Goal: Information Seeking & Learning: Learn about a topic

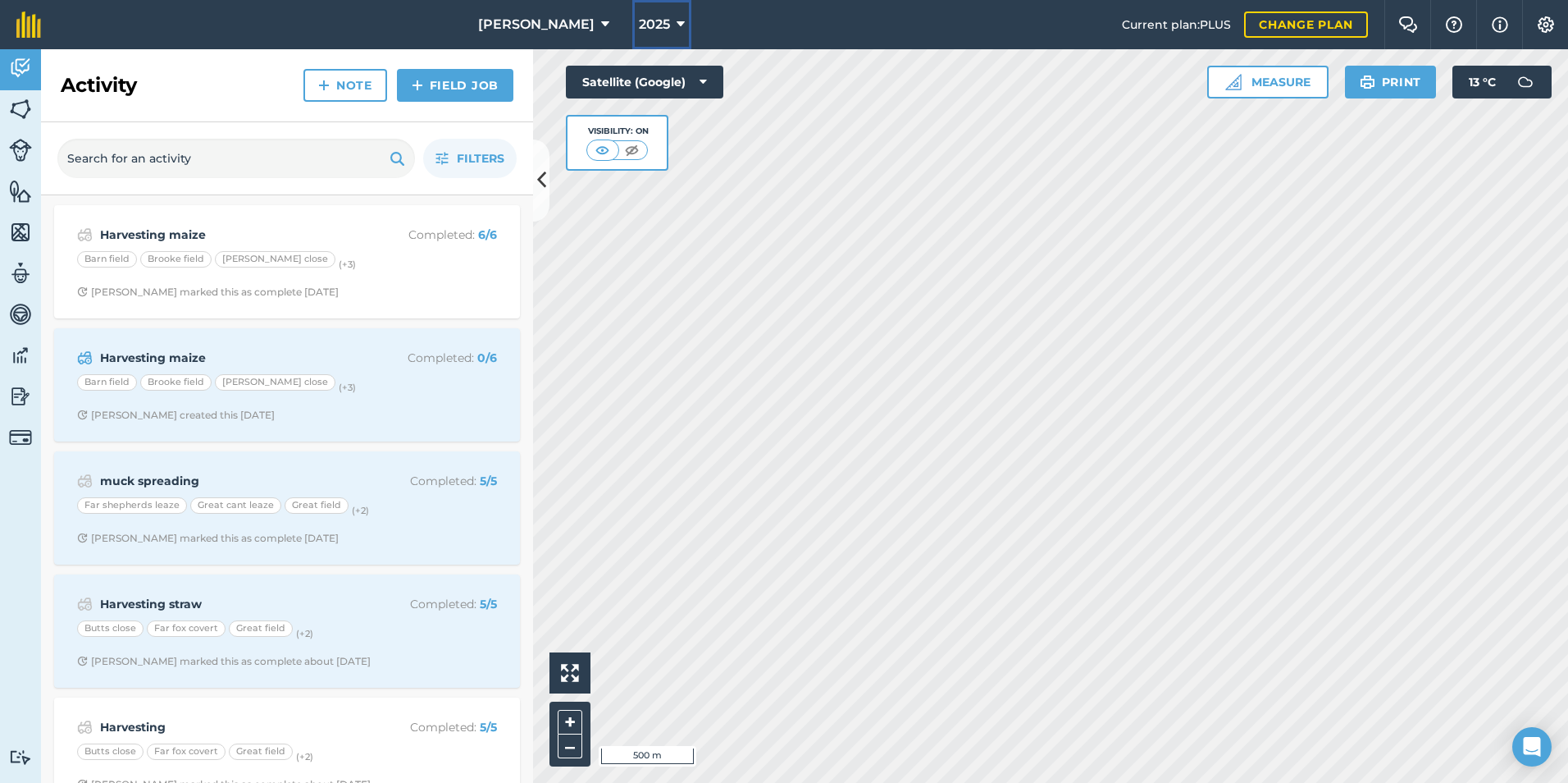
click at [677, 17] on icon at bounding box center [681, 25] width 8 height 20
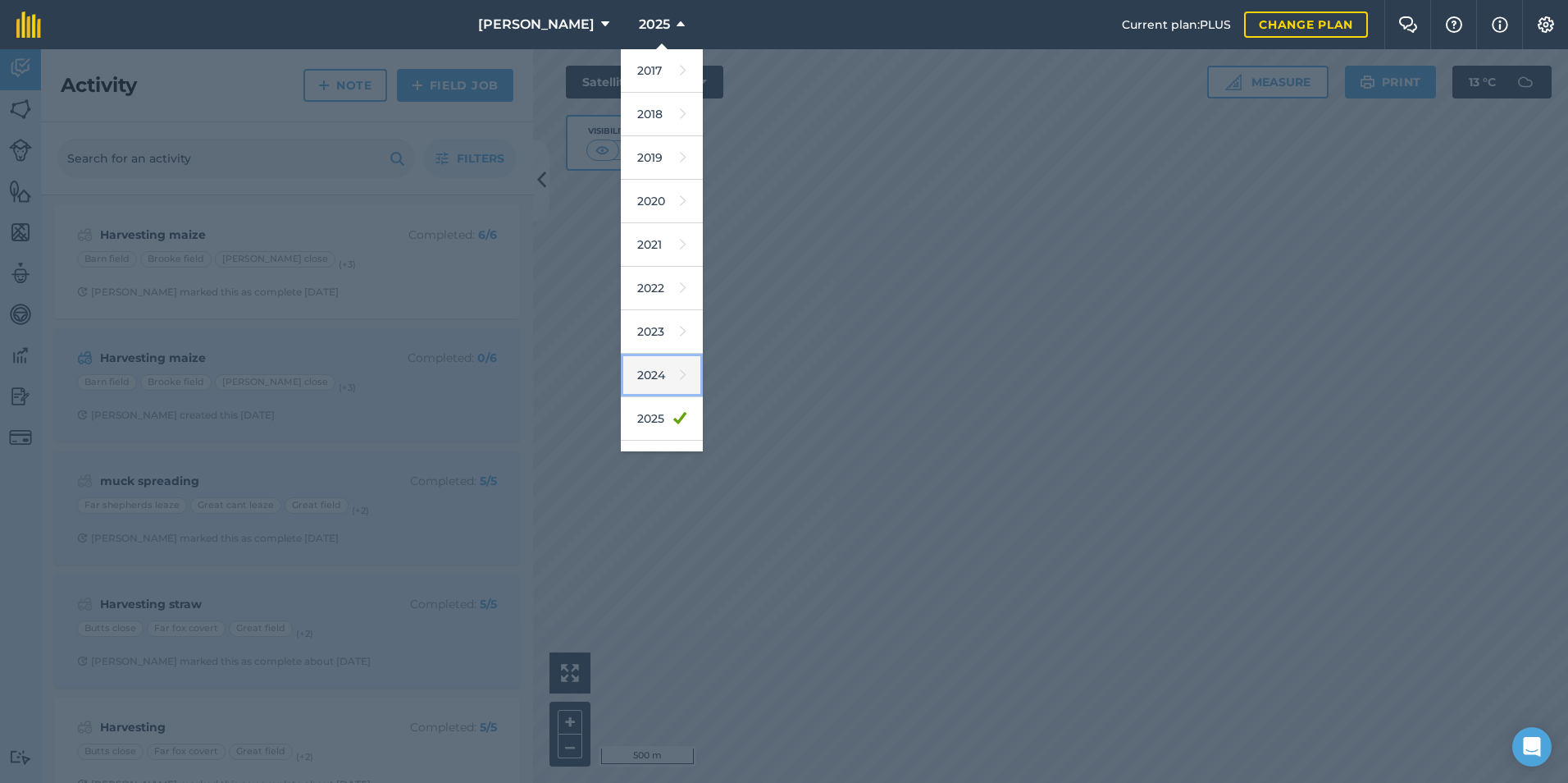
click at [638, 371] on link "2024" at bounding box center [661, 376] width 82 height 44
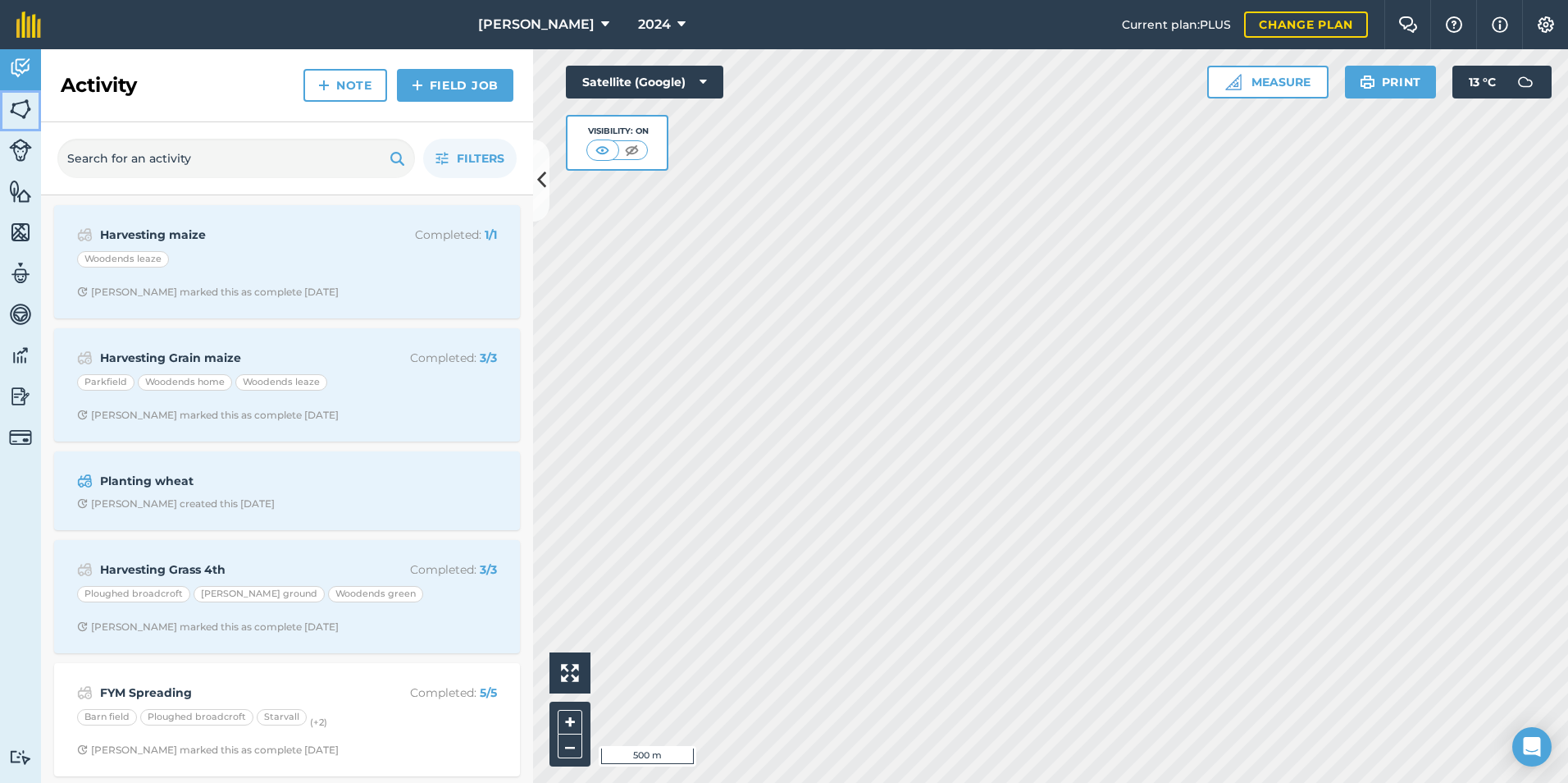
click at [18, 102] on img at bounding box center [20, 109] width 23 height 25
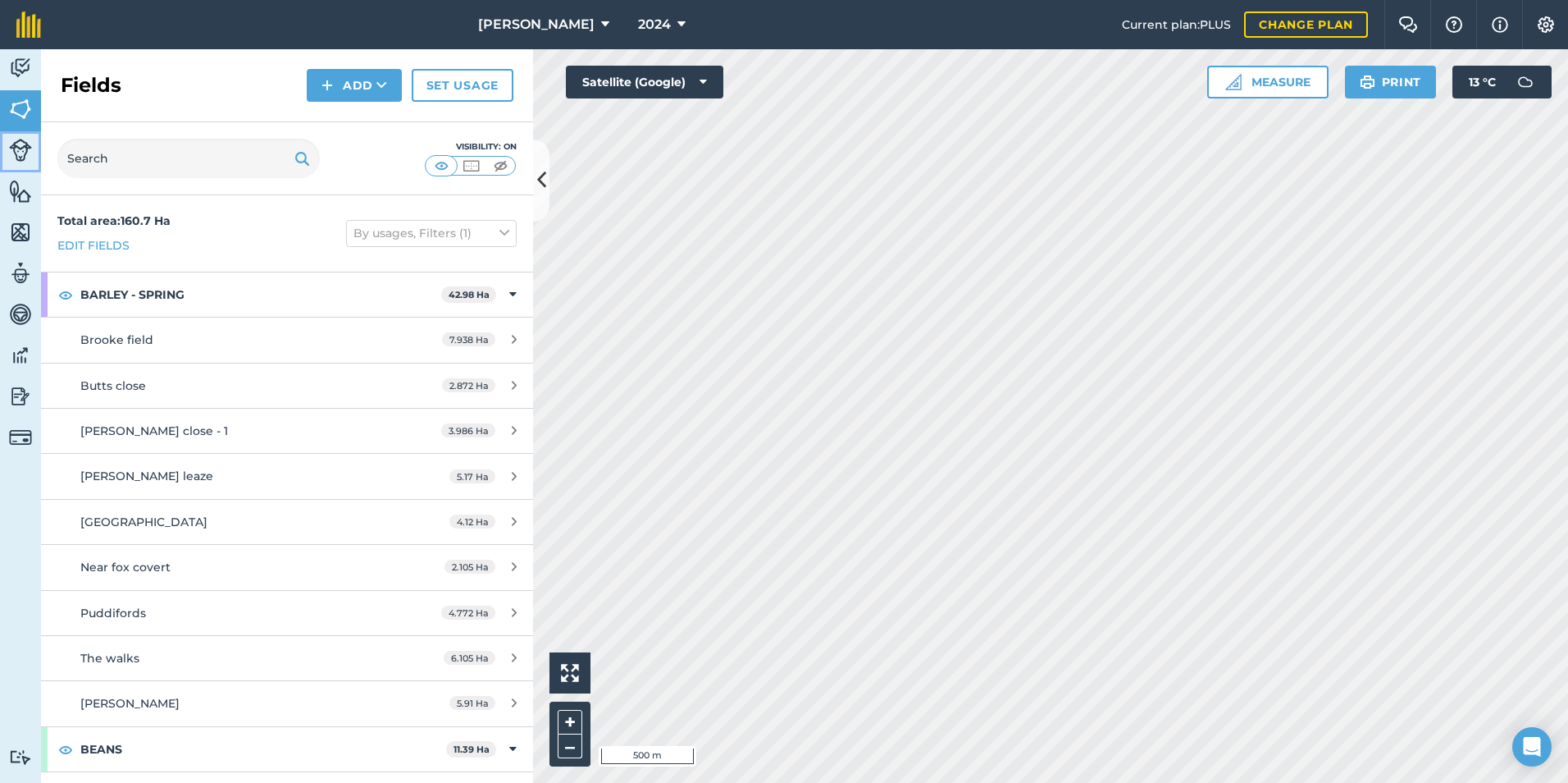
click at [19, 149] on img at bounding box center [20, 149] width 23 height 23
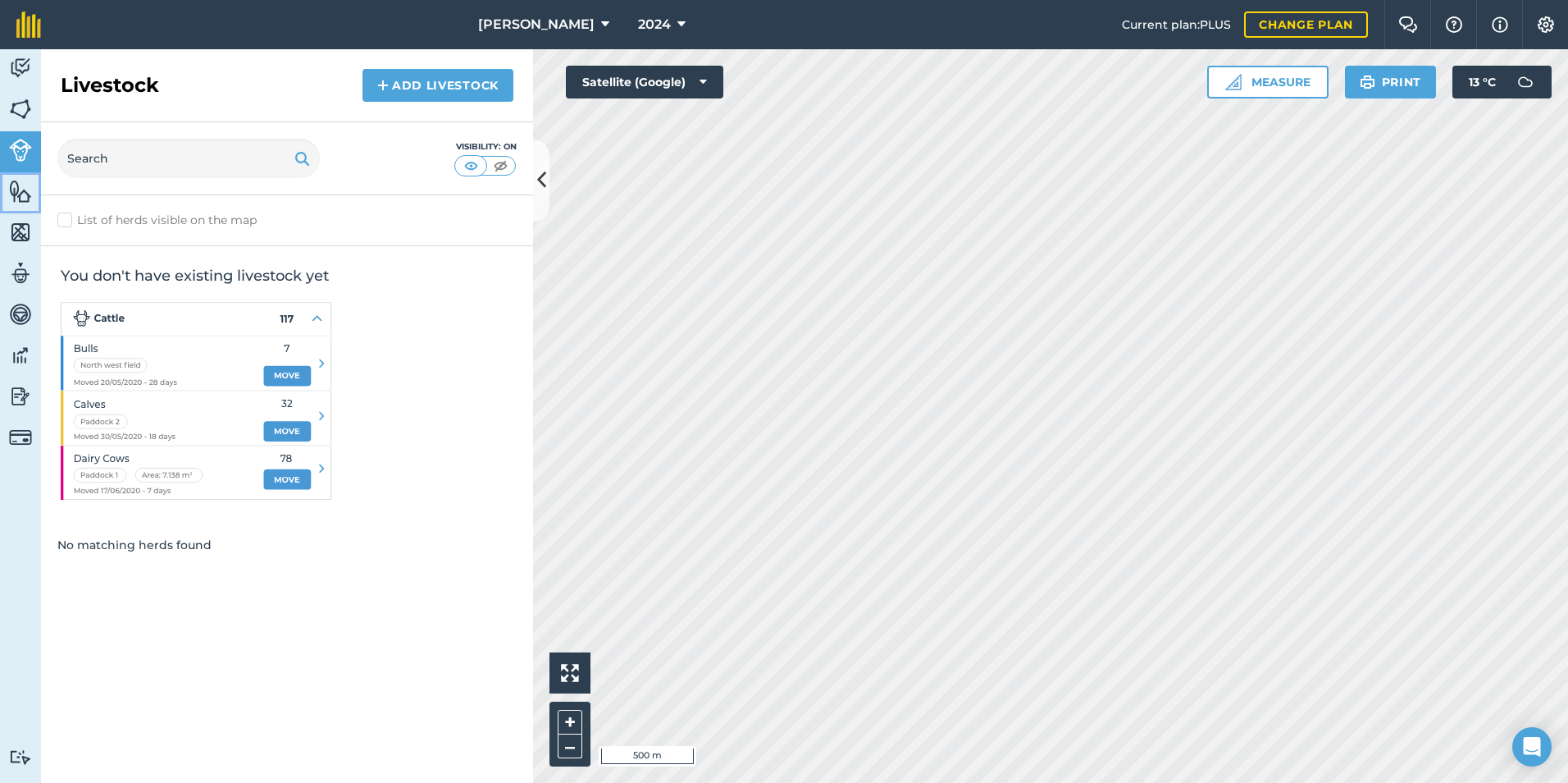
click at [22, 187] on img at bounding box center [20, 191] width 23 height 25
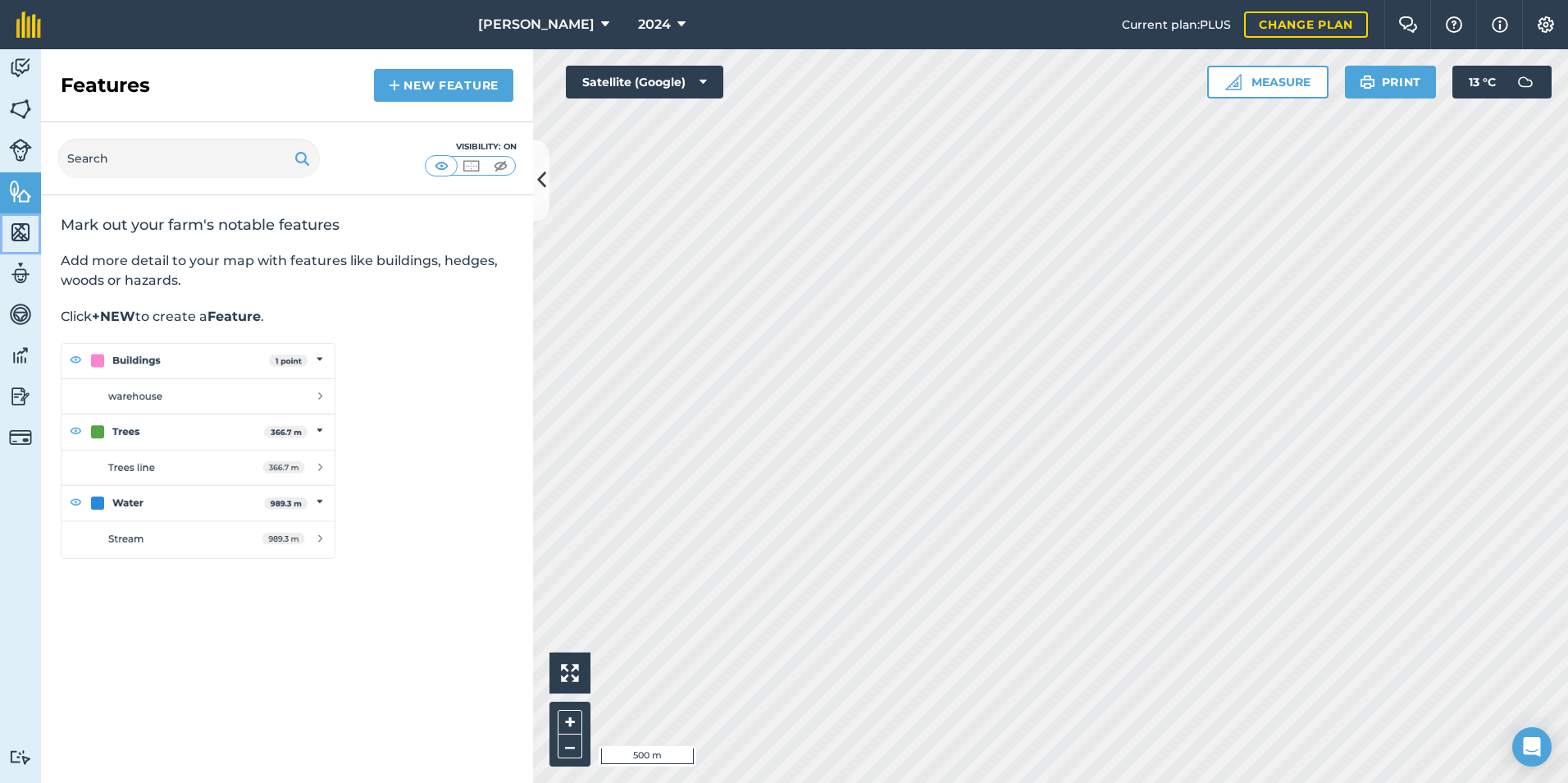
click at [17, 229] on img at bounding box center [20, 231] width 23 height 25
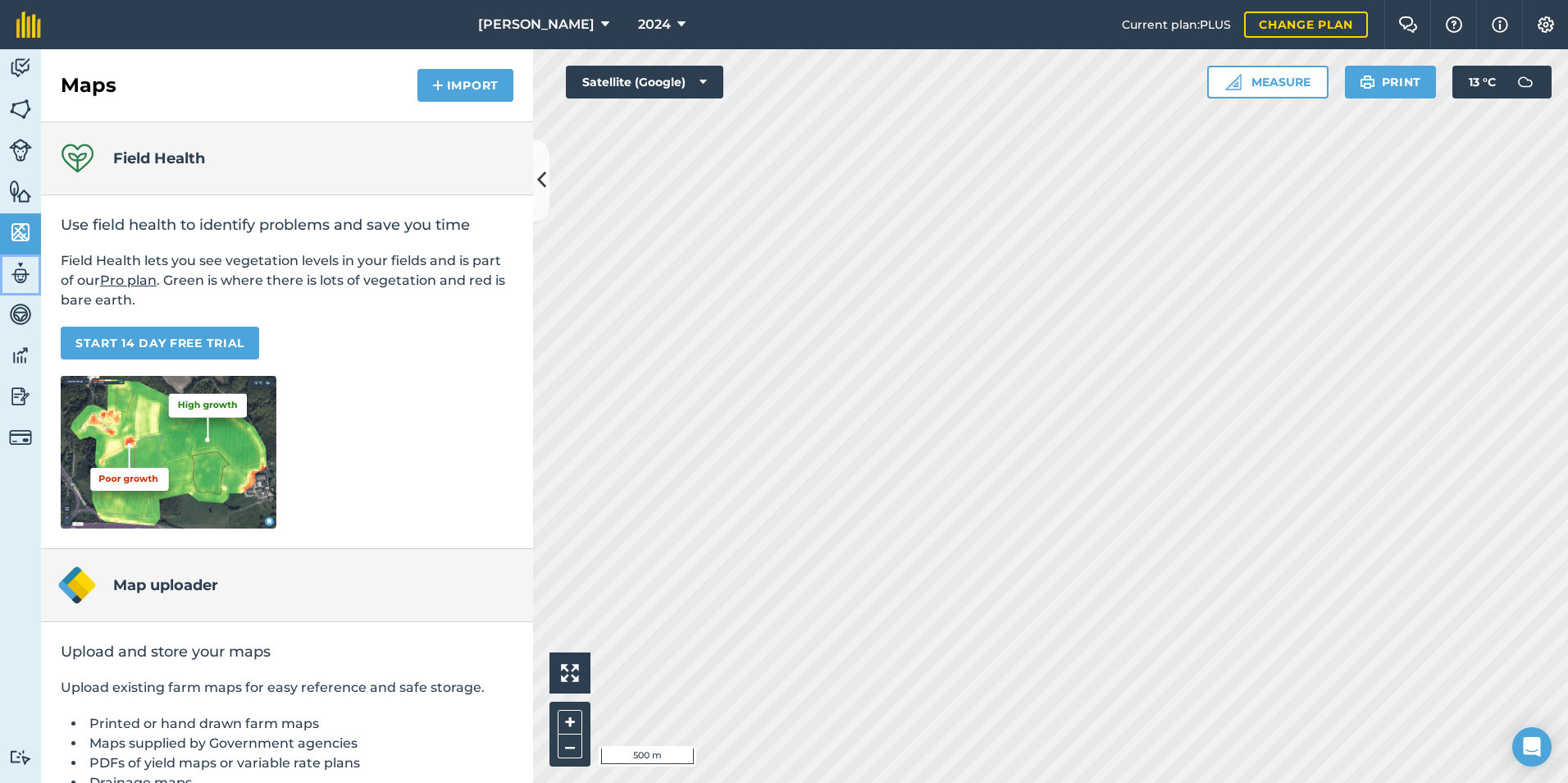
click at [20, 278] on img at bounding box center [20, 273] width 23 height 25
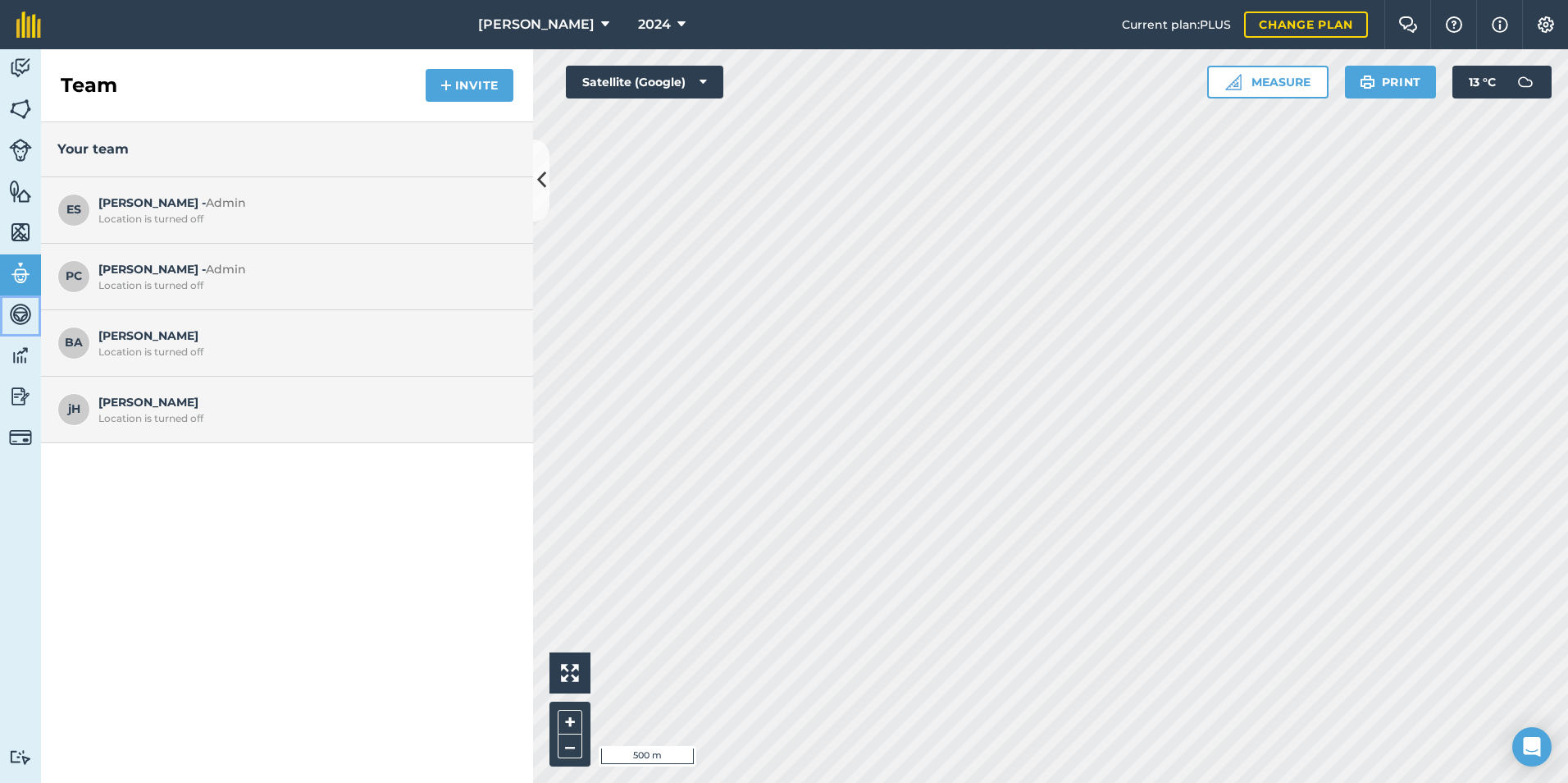
click at [20, 313] on img at bounding box center [20, 313] width 23 height 25
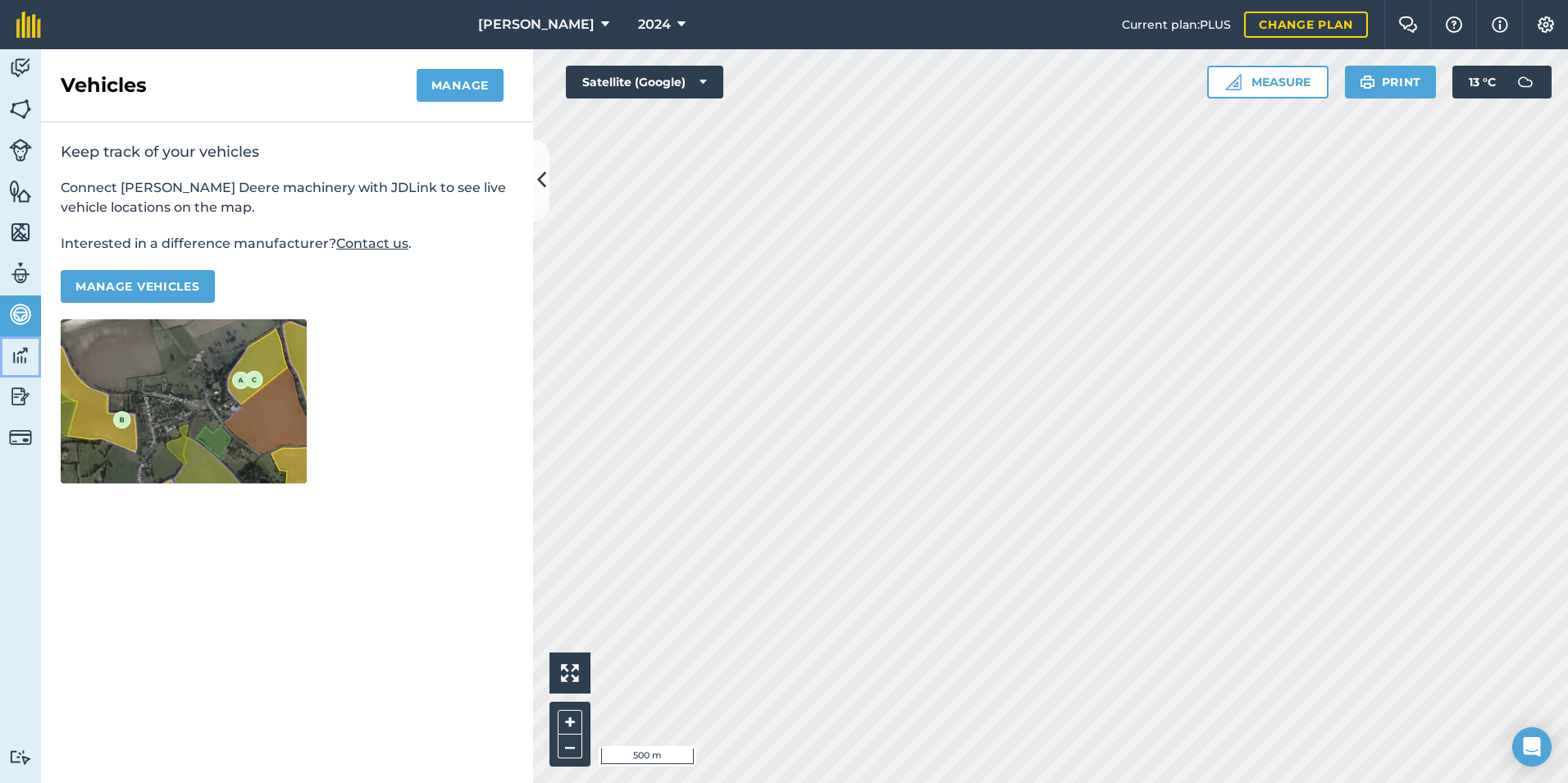
click at [21, 353] on img at bounding box center [20, 355] width 23 height 25
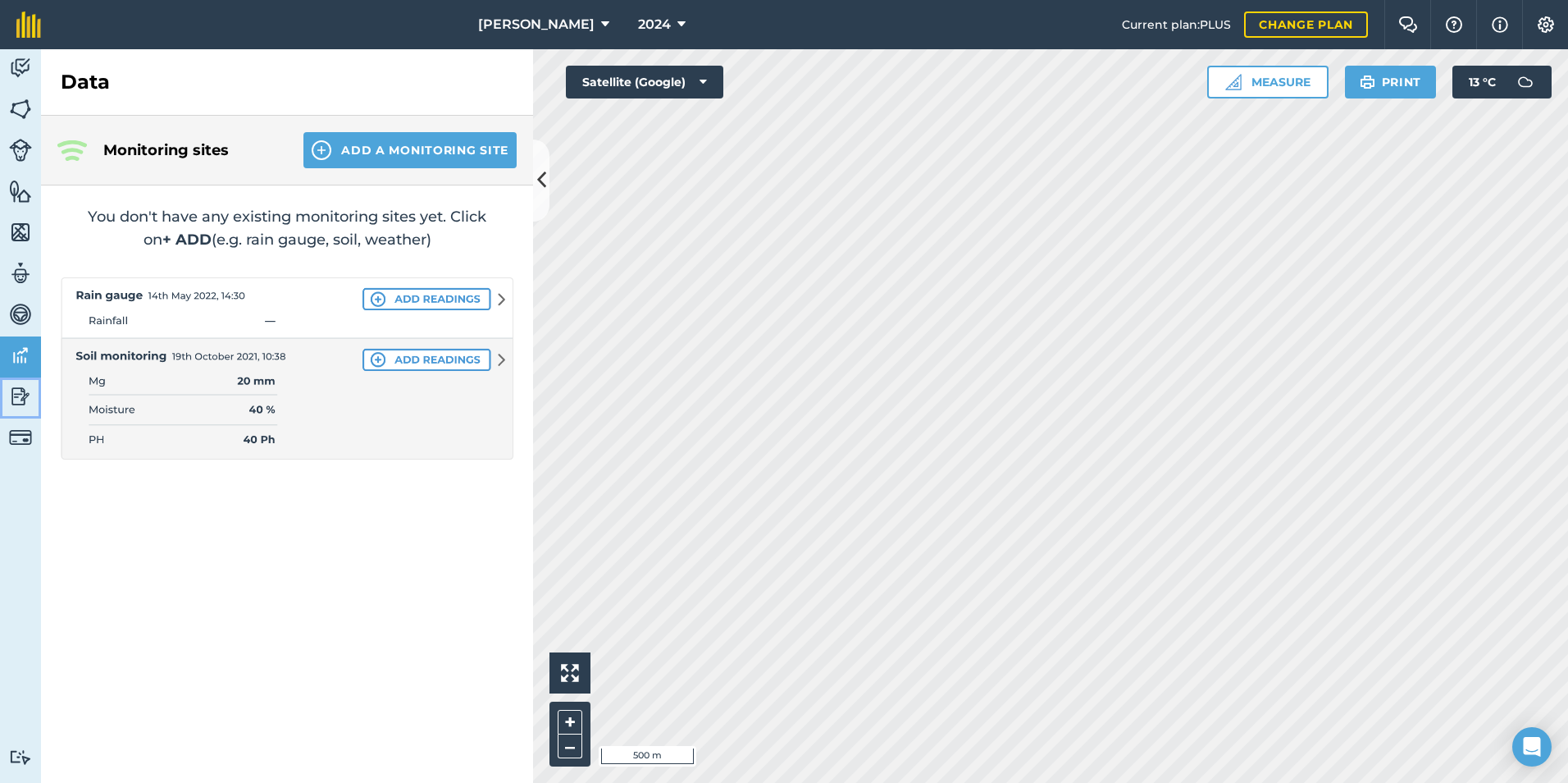
click at [17, 403] on img at bounding box center [20, 395] width 23 height 25
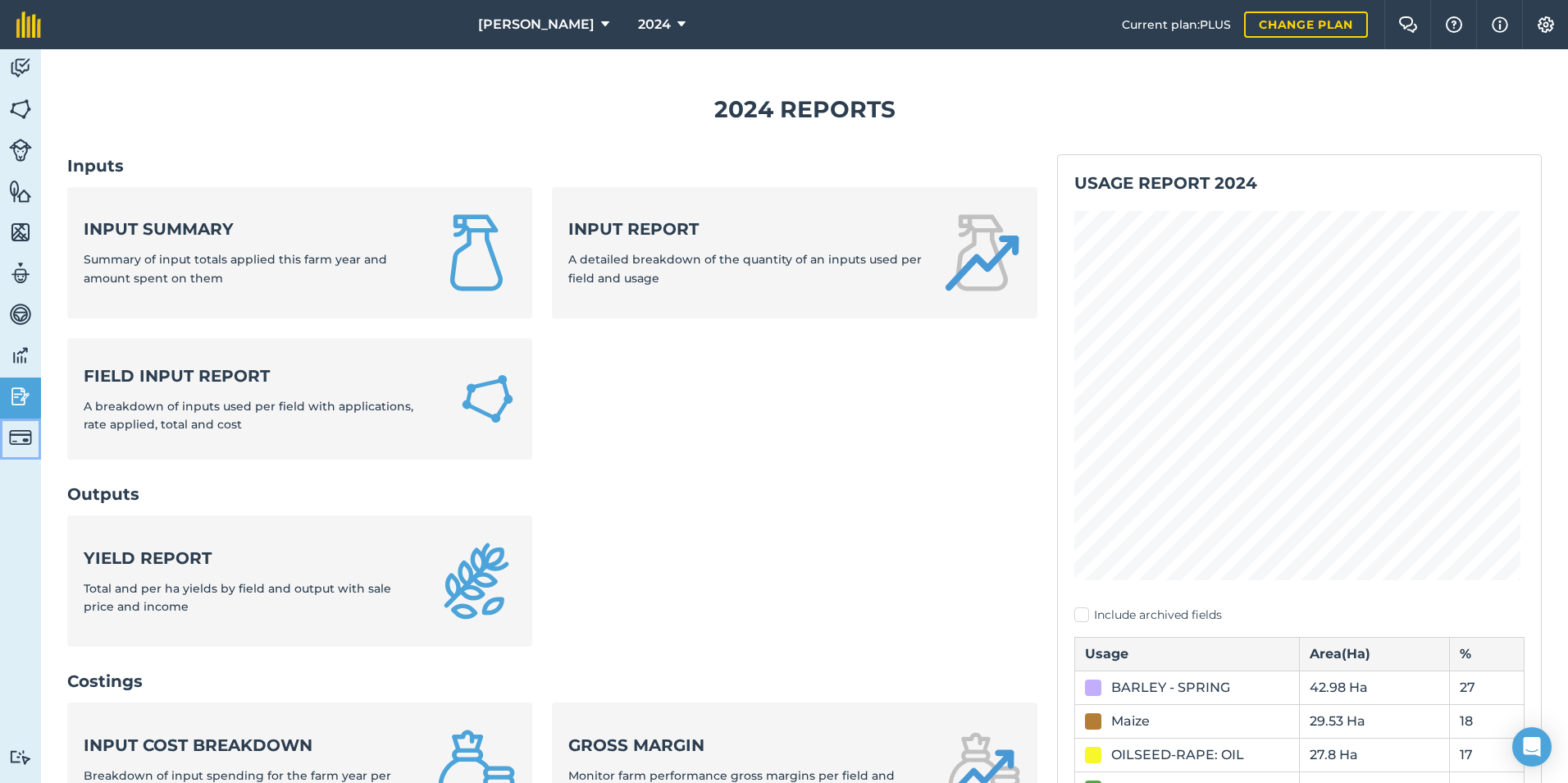
click at [22, 434] on img at bounding box center [20, 437] width 23 height 23
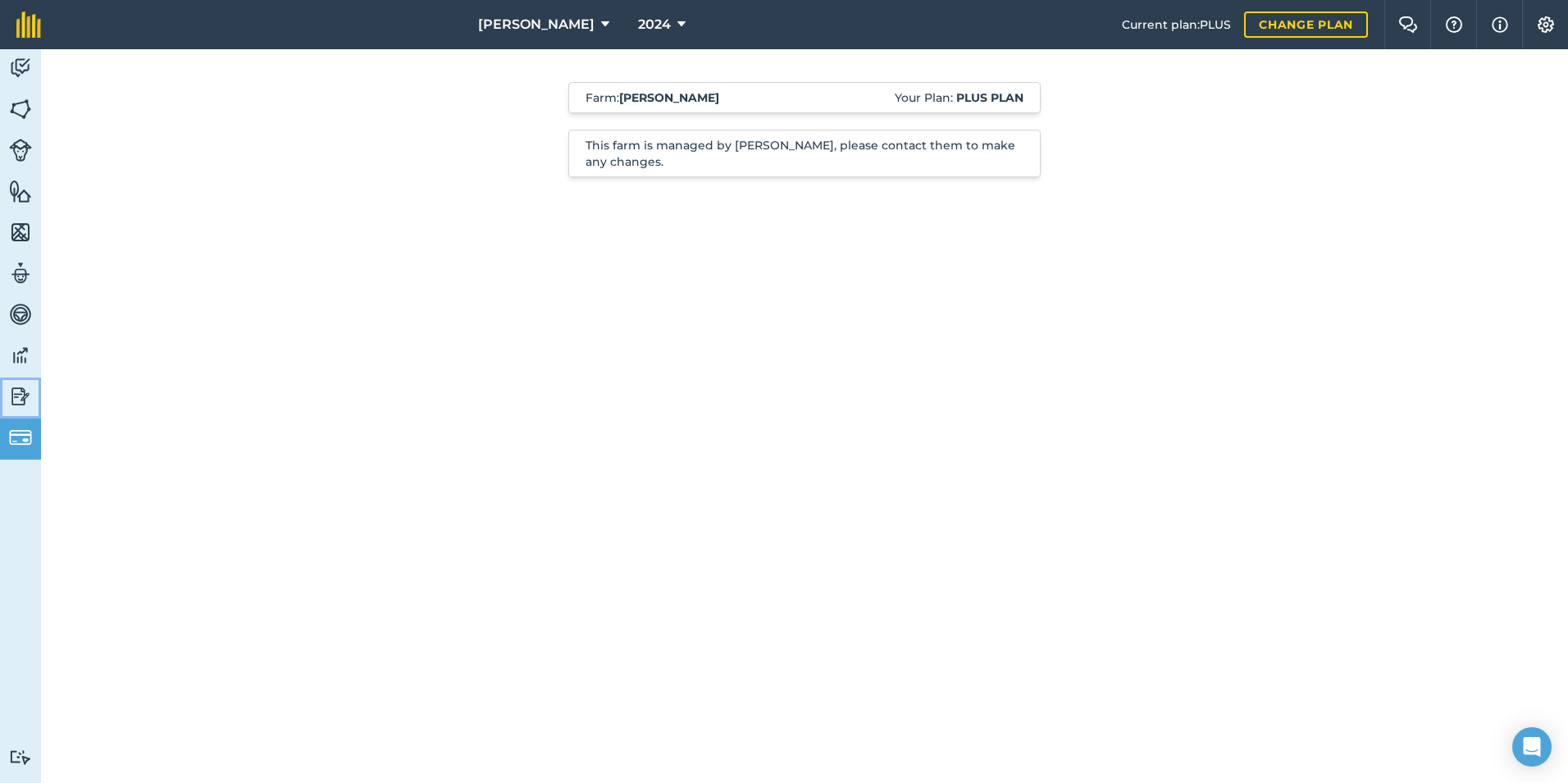
click at [18, 392] on img at bounding box center [20, 395] width 23 height 25
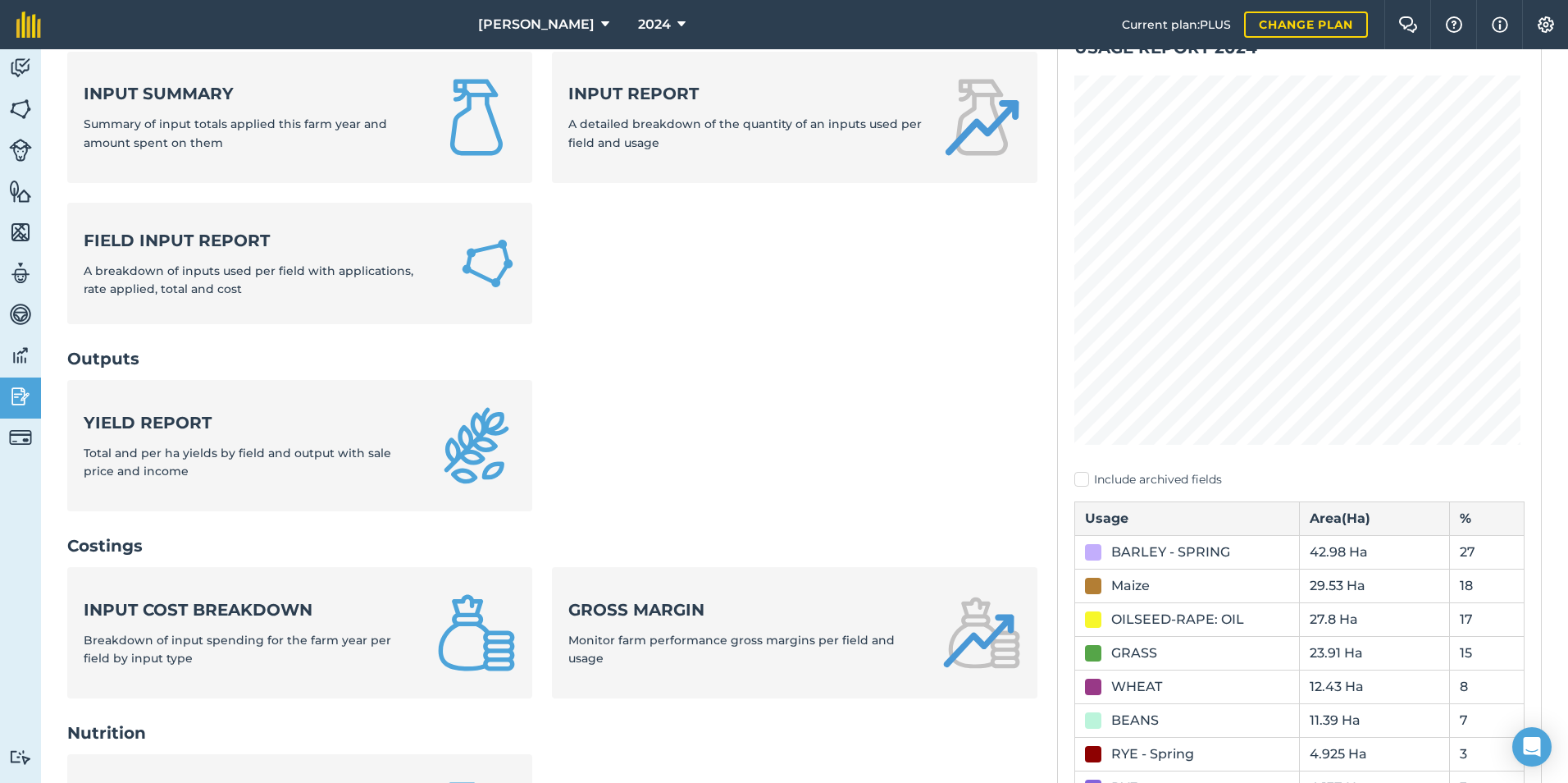
scroll to position [164, 0]
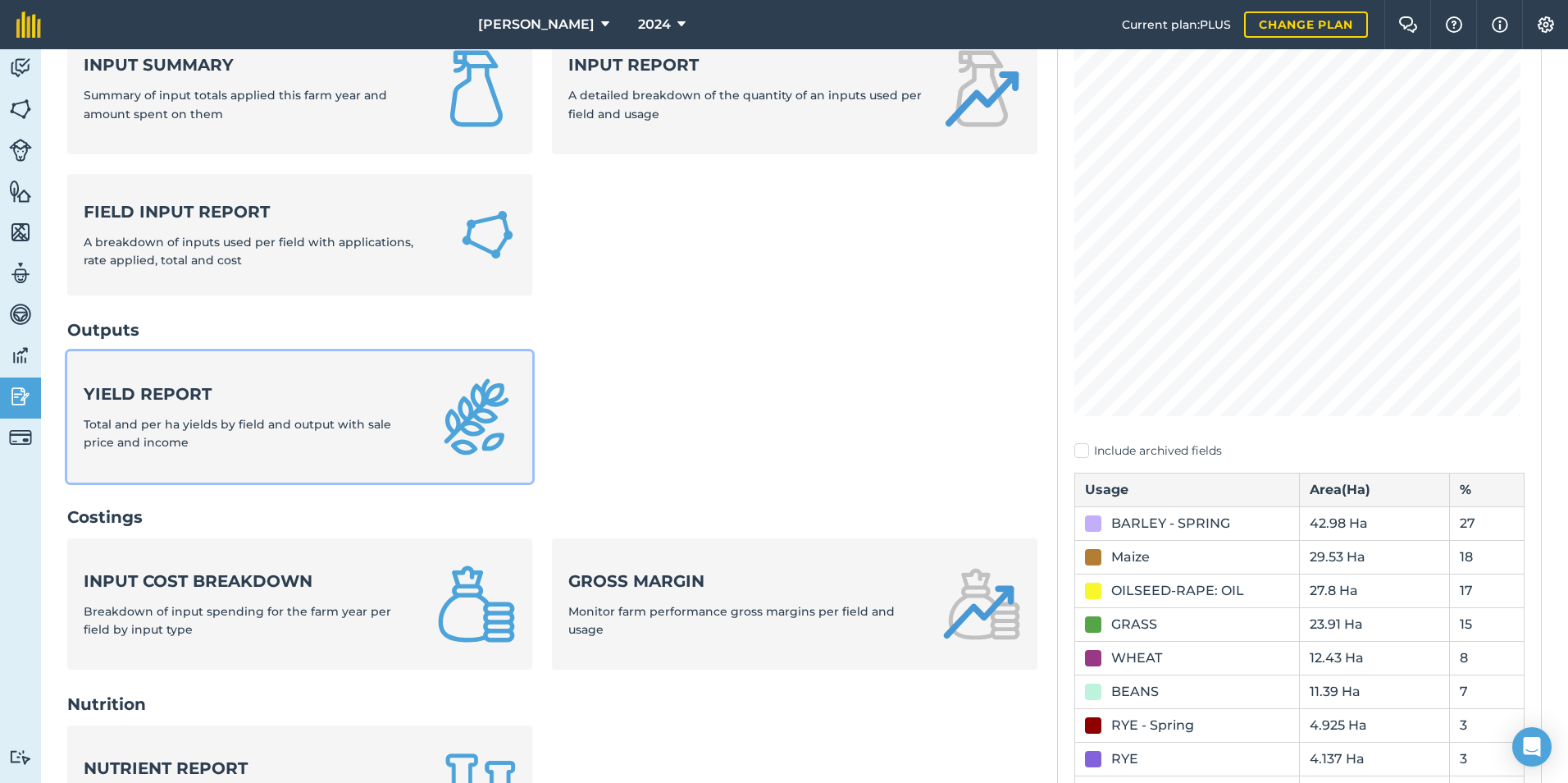
click at [146, 387] on strong "Yield report" at bounding box center [251, 393] width 334 height 23
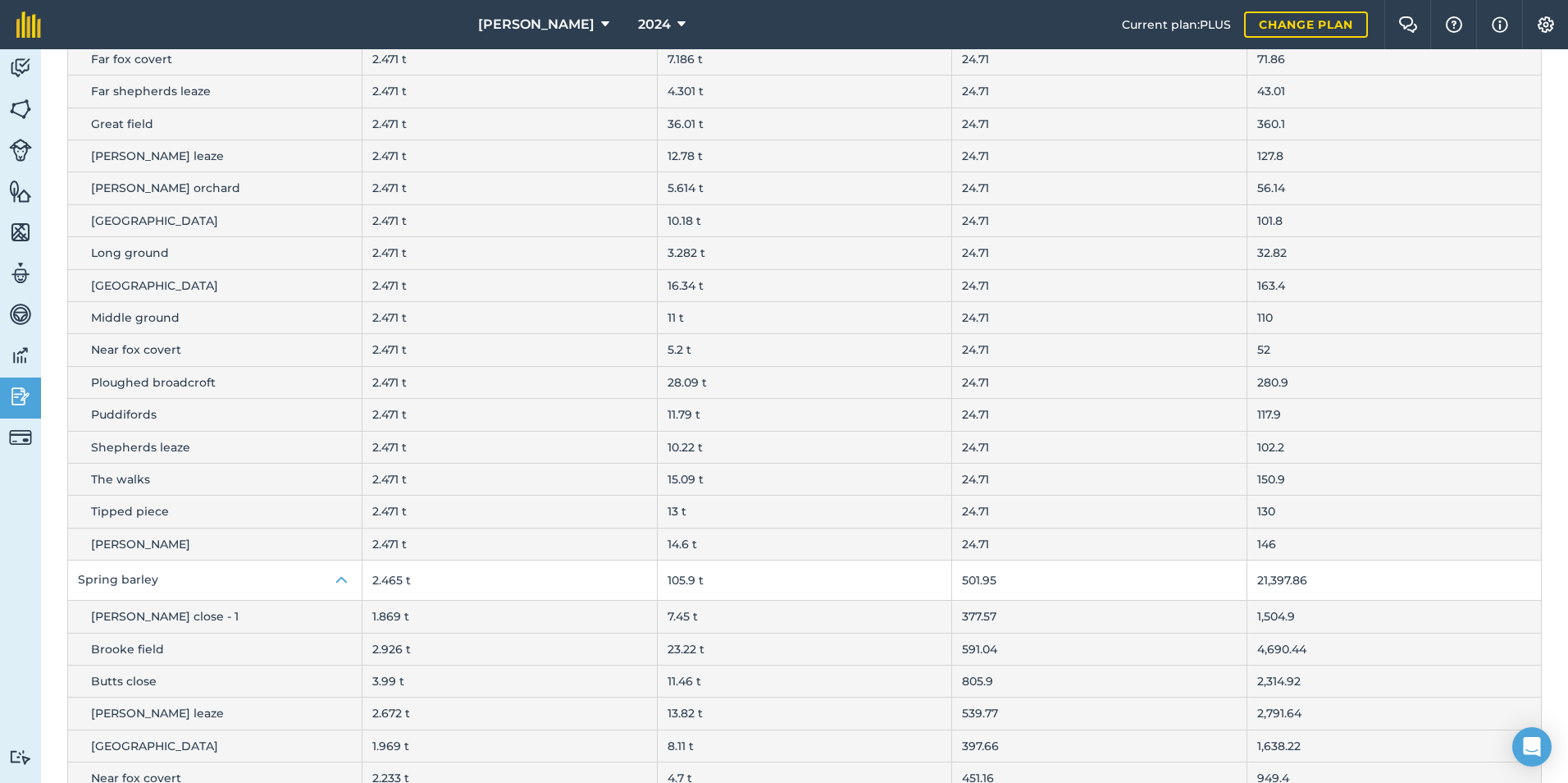
scroll to position [1395, 0]
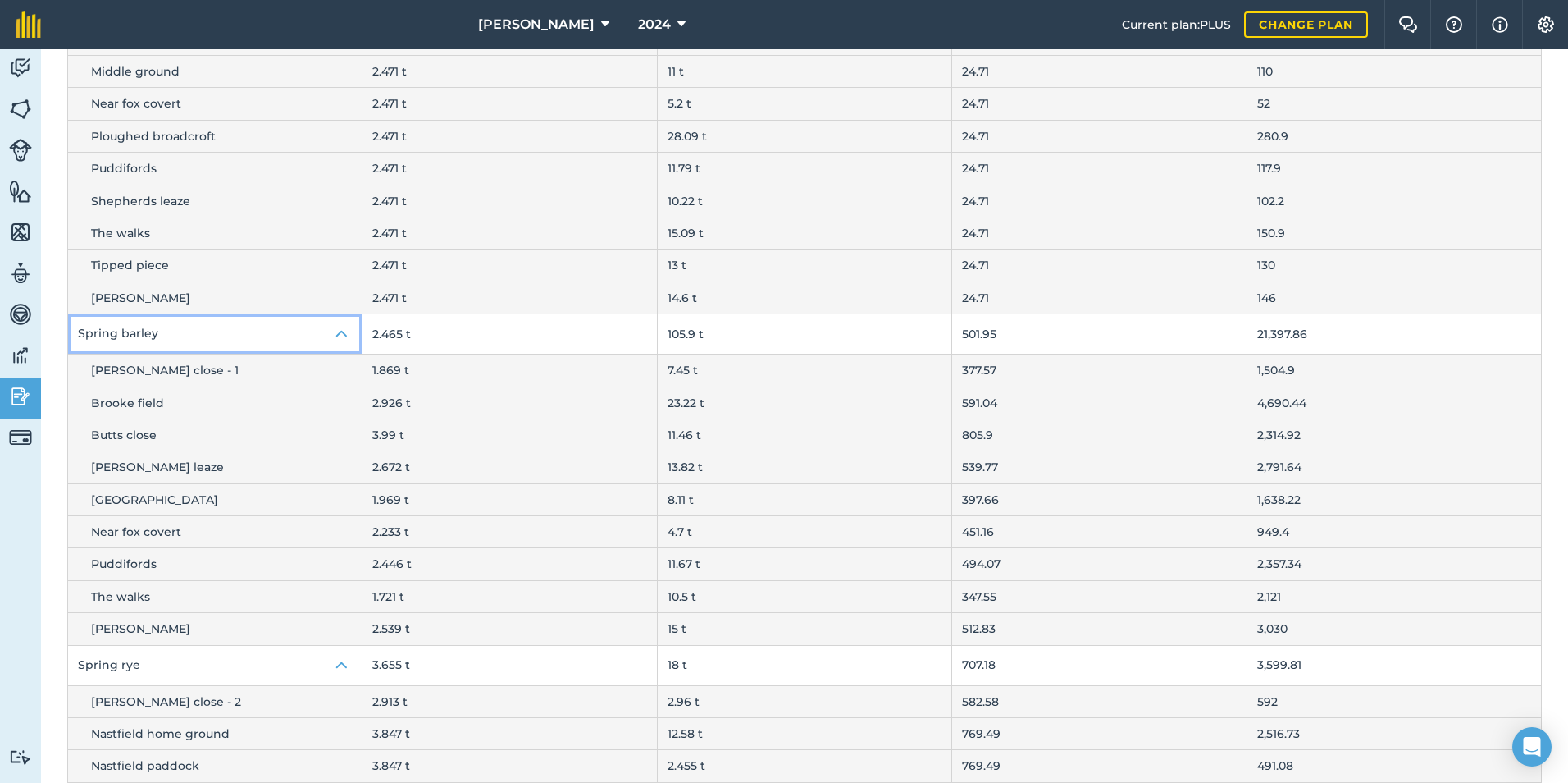
click at [338, 335] on img at bounding box center [342, 334] width 20 height 20
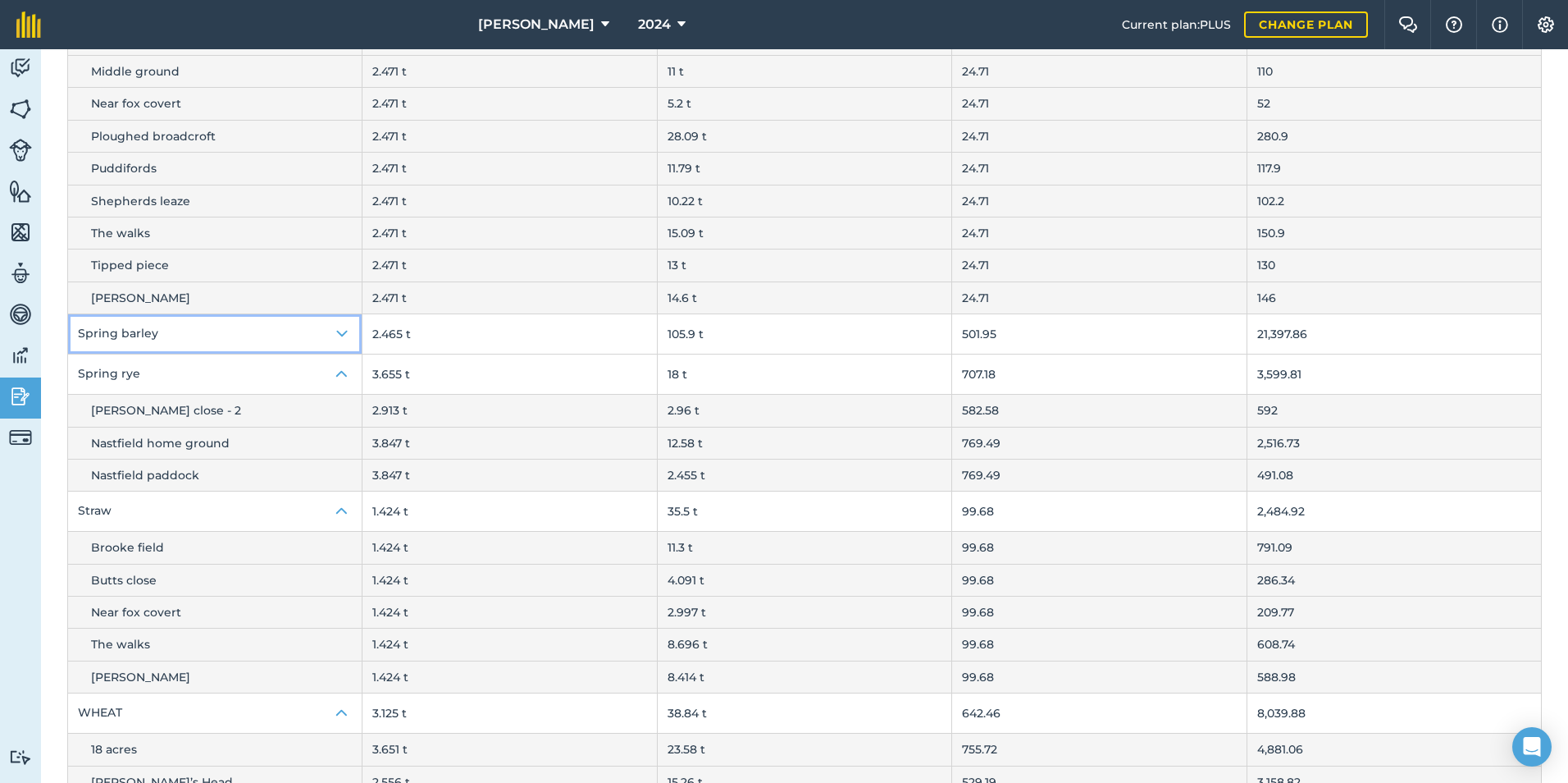
click at [340, 329] on img at bounding box center [342, 334] width 20 height 20
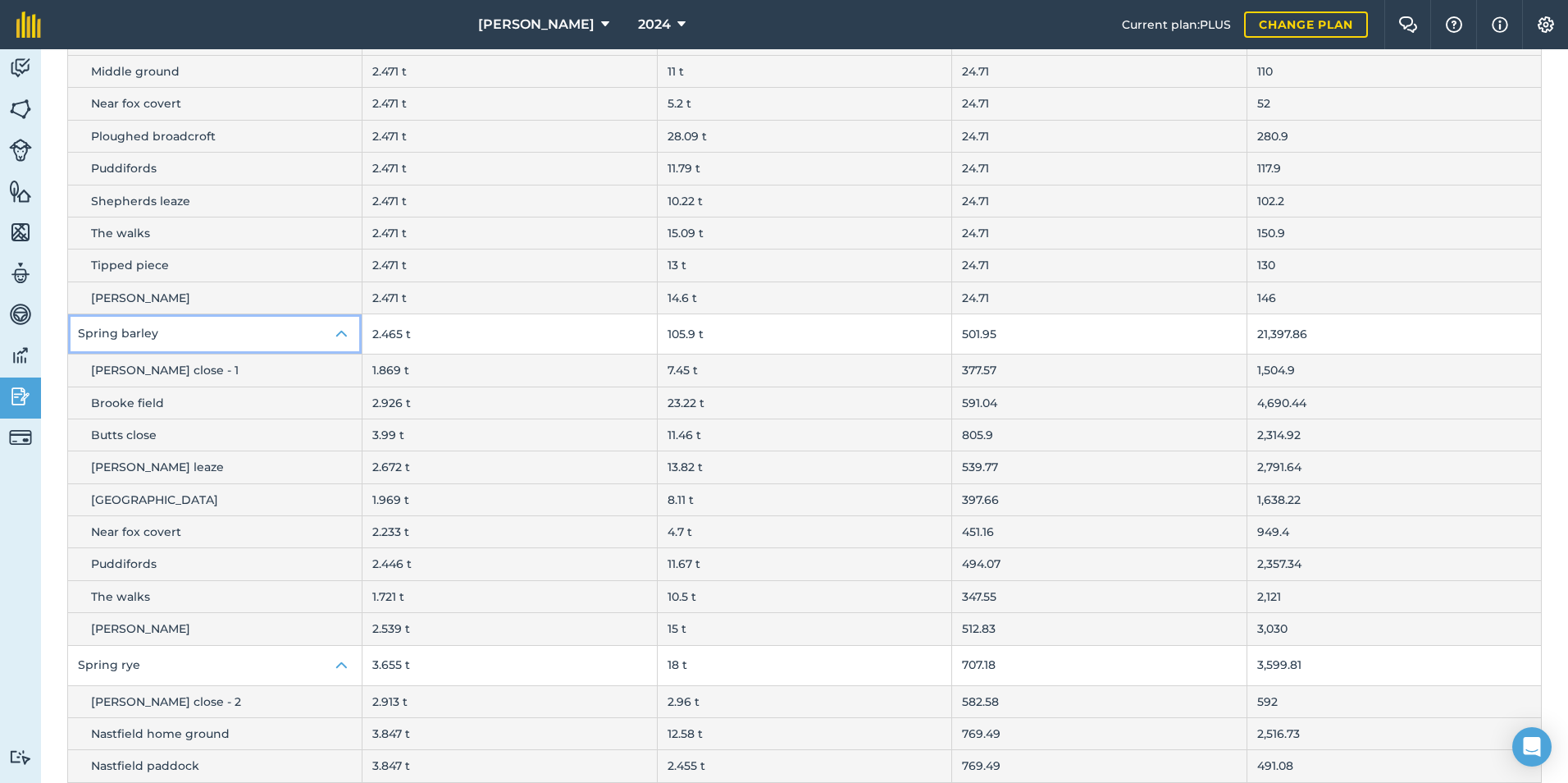
click at [339, 330] on img at bounding box center [342, 334] width 20 height 20
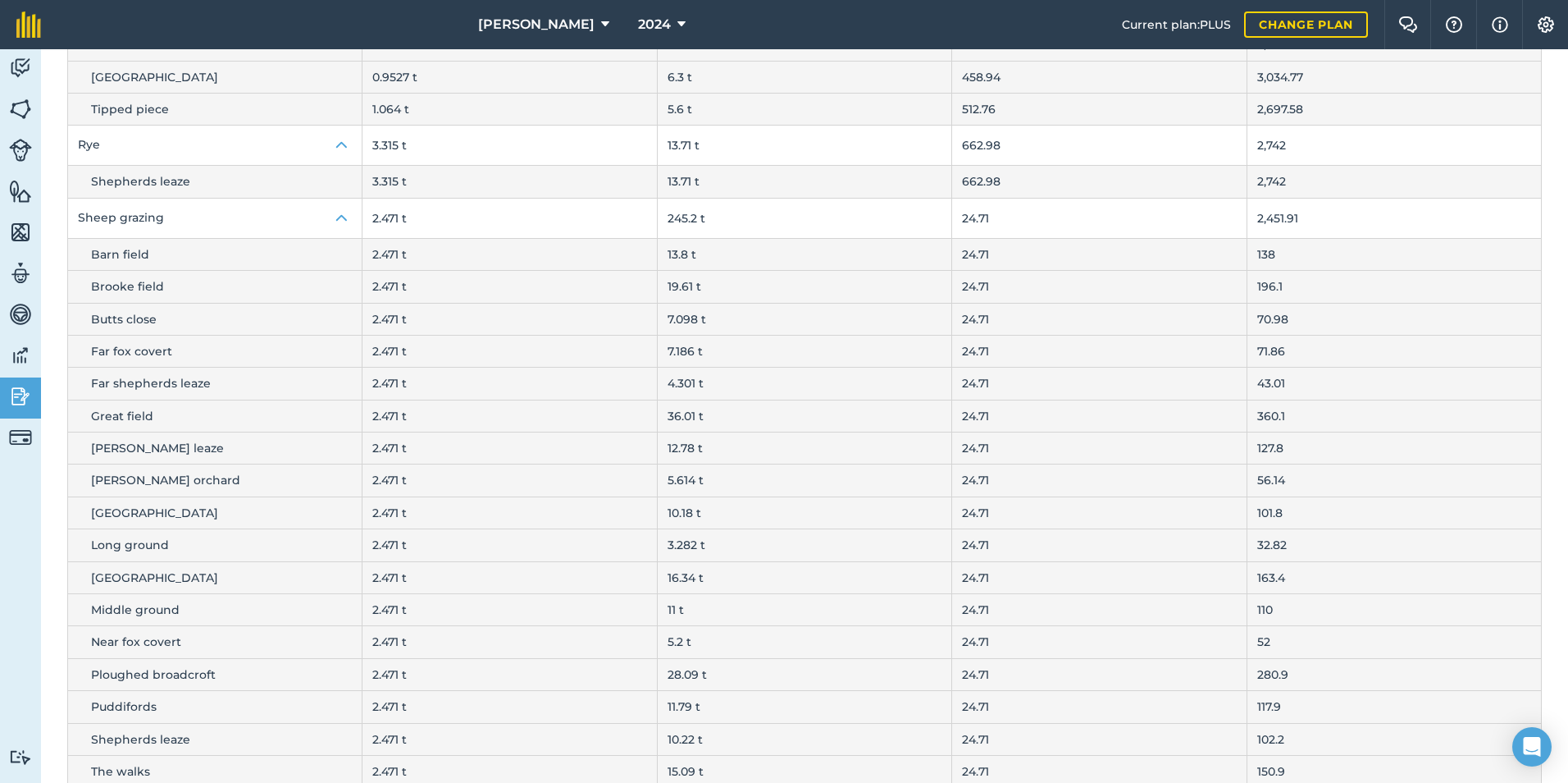
scroll to position [739, 0]
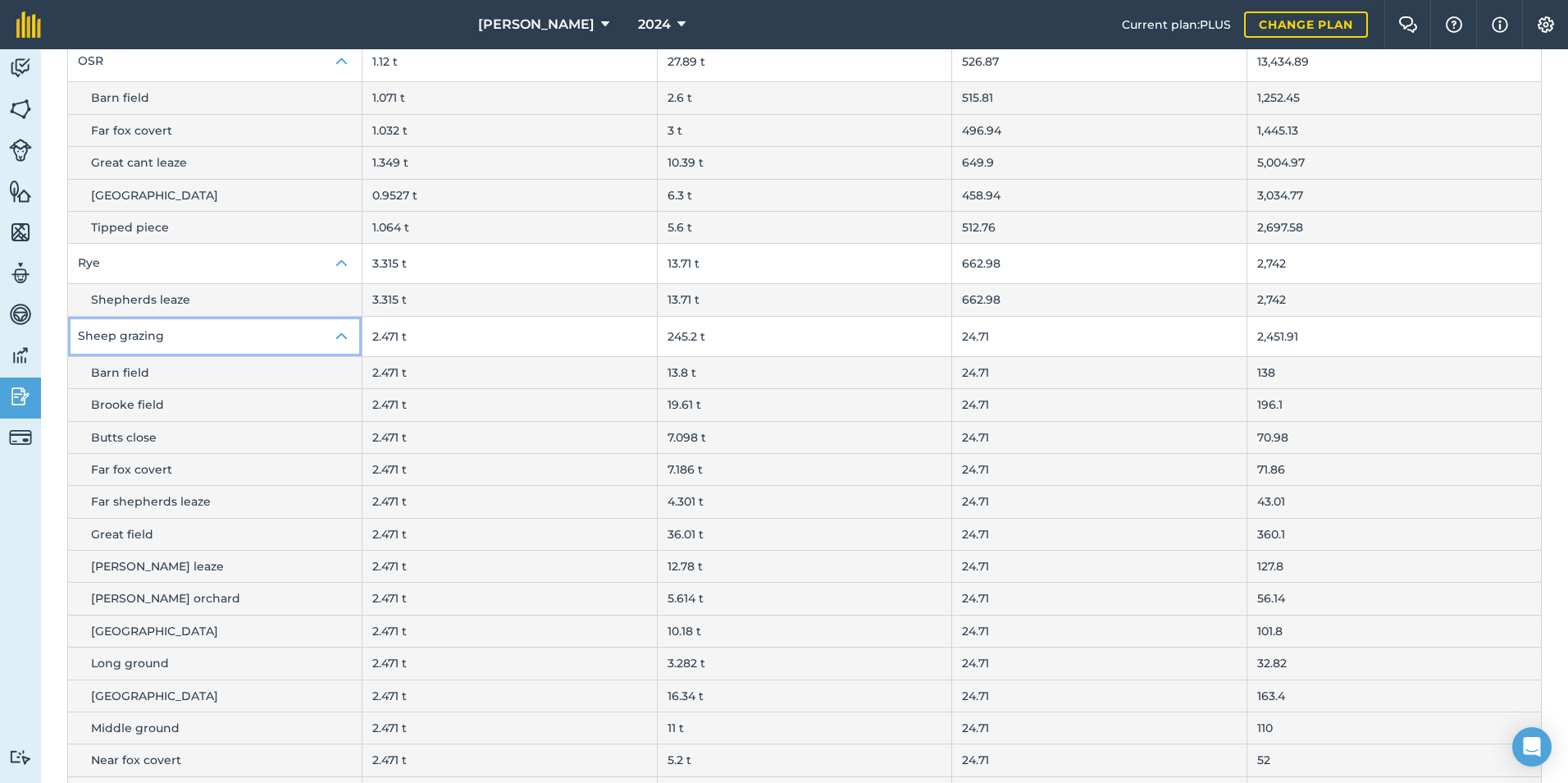
click at [335, 336] on img at bounding box center [342, 336] width 20 height 20
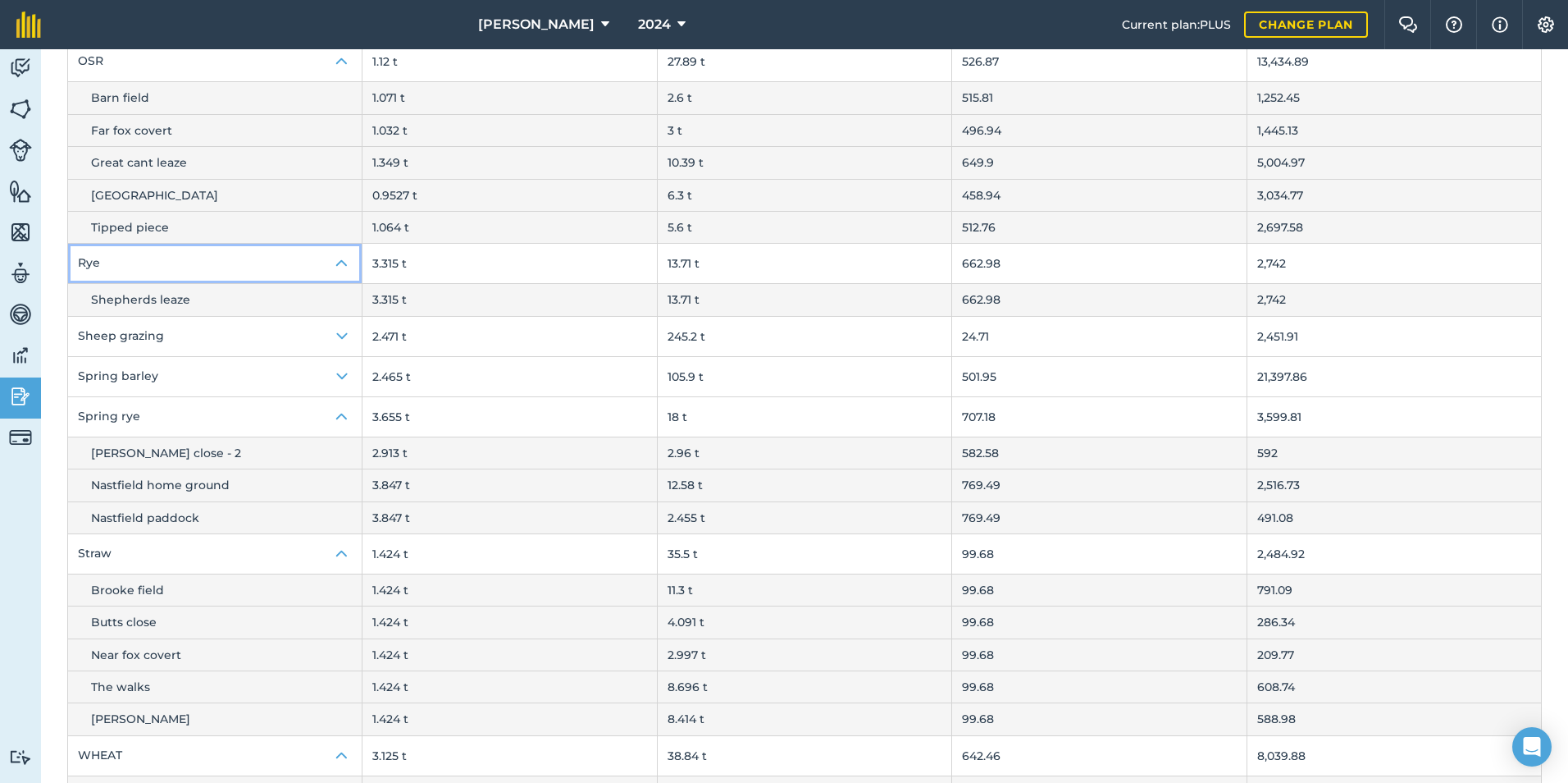
click at [342, 265] on img at bounding box center [342, 263] width 20 height 20
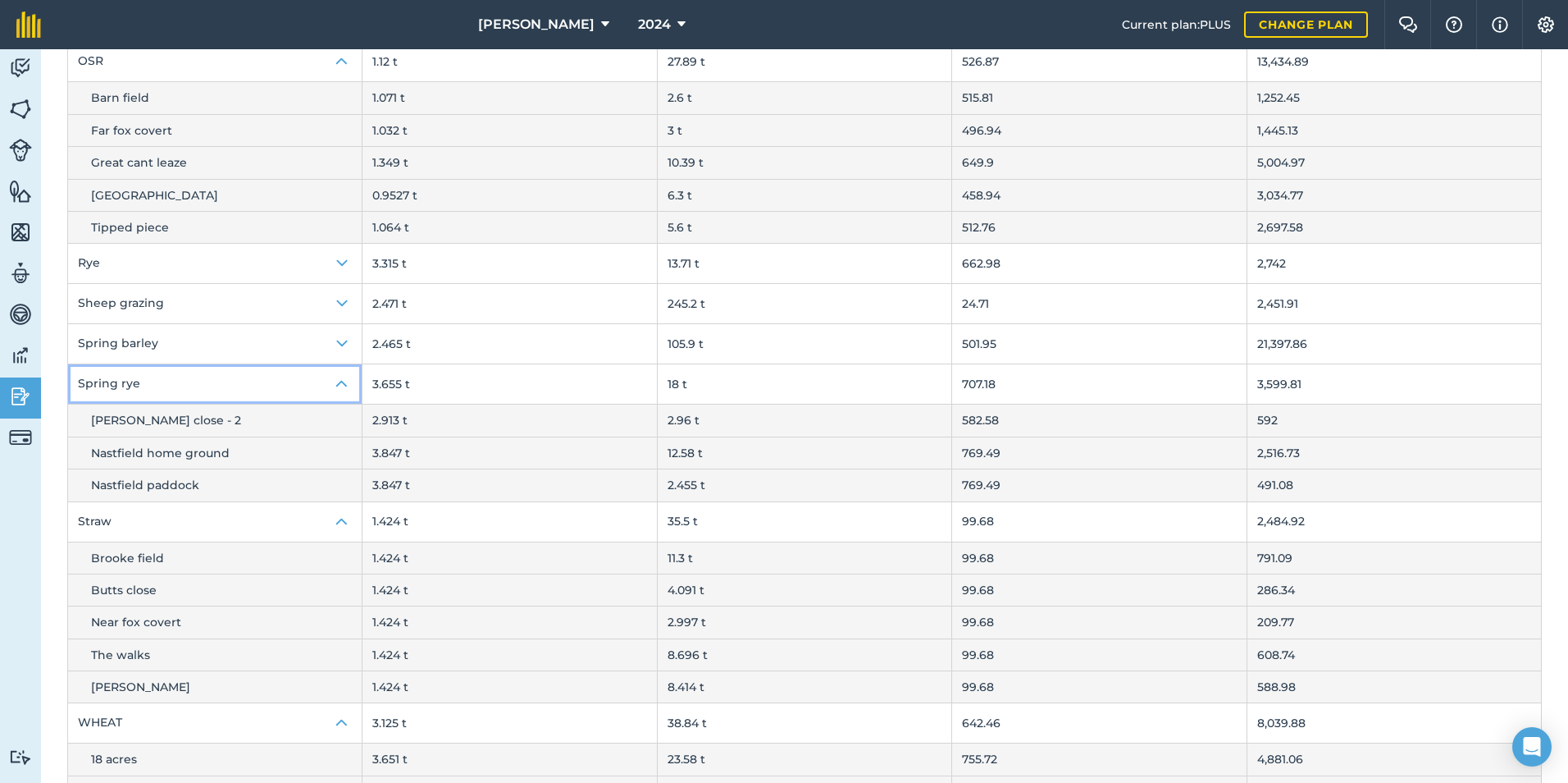
click at [337, 377] on img at bounding box center [342, 385] width 20 height 20
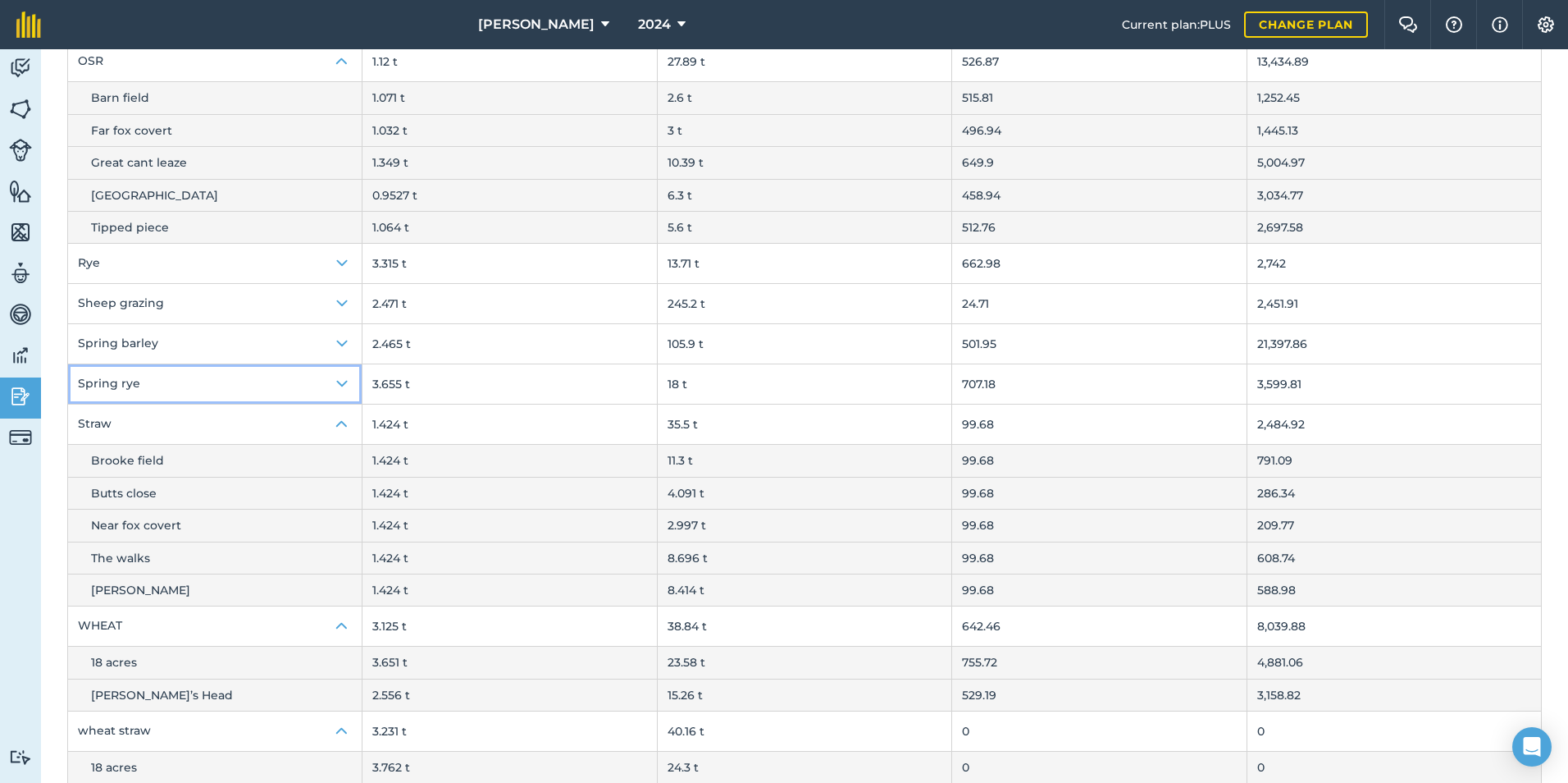
scroll to position [799, 0]
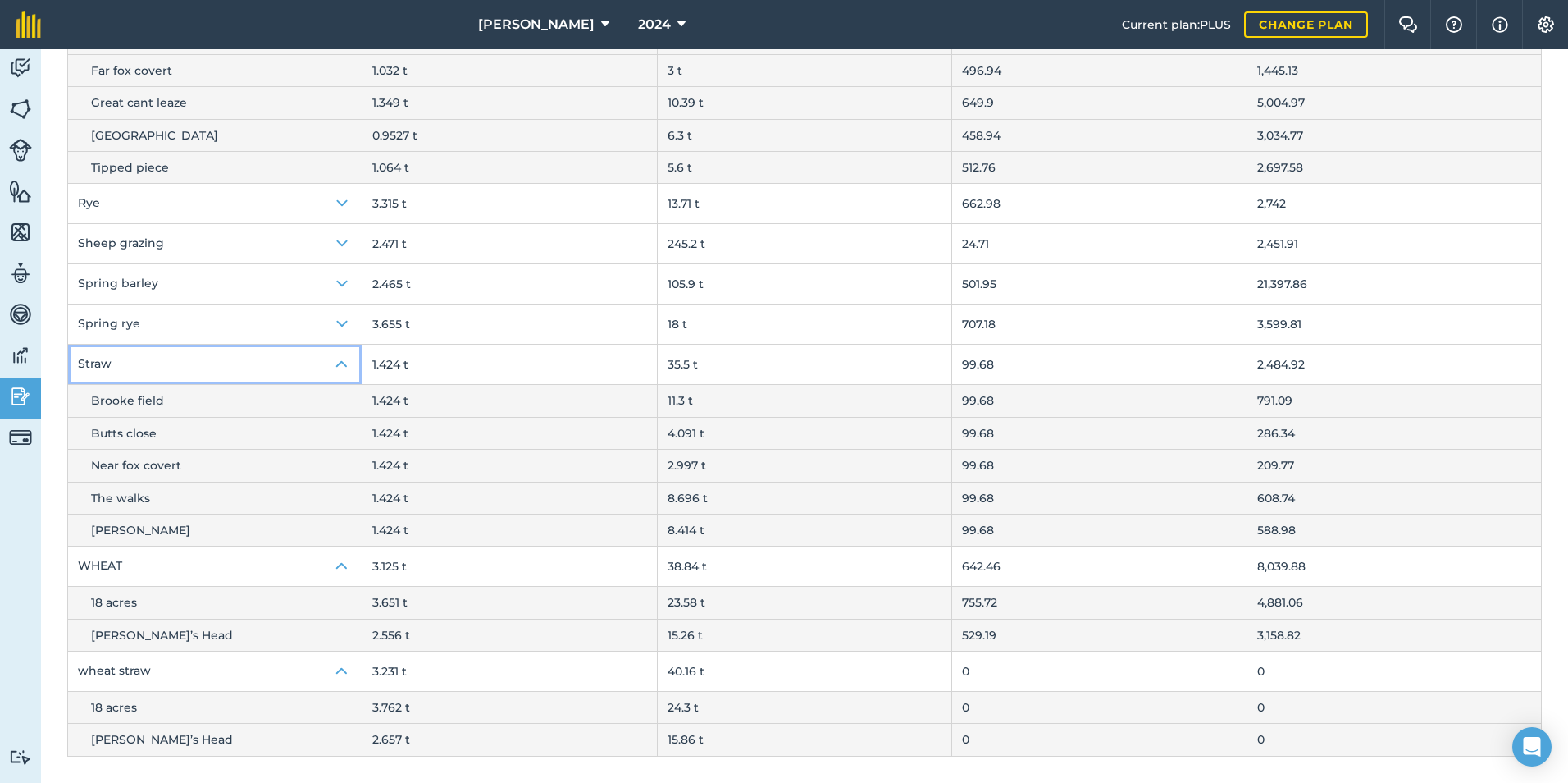
click at [339, 365] on img at bounding box center [342, 365] width 20 height 20
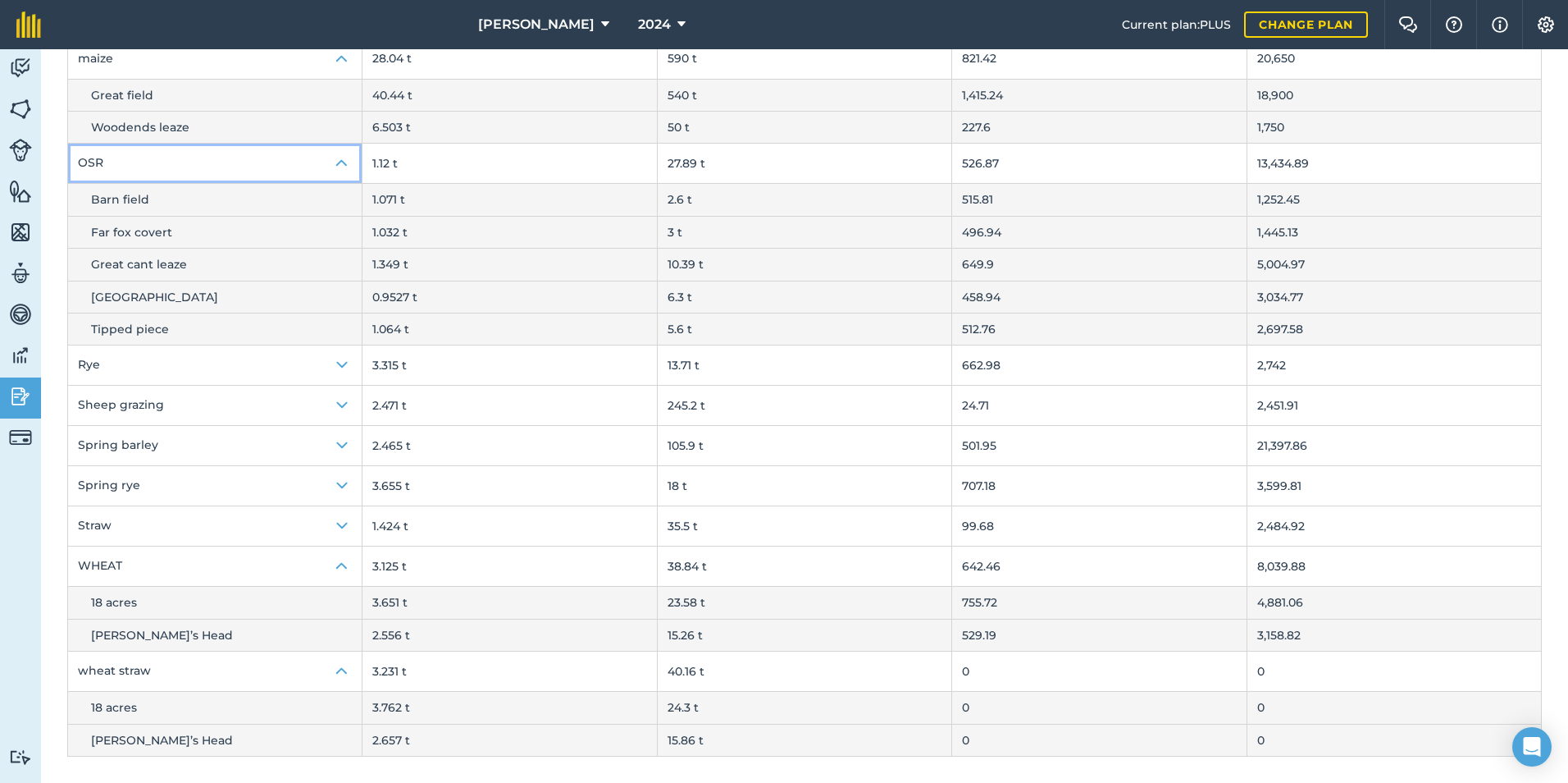
click at [341, 163] on img at bounding box center [342, 163] width 20 height 20
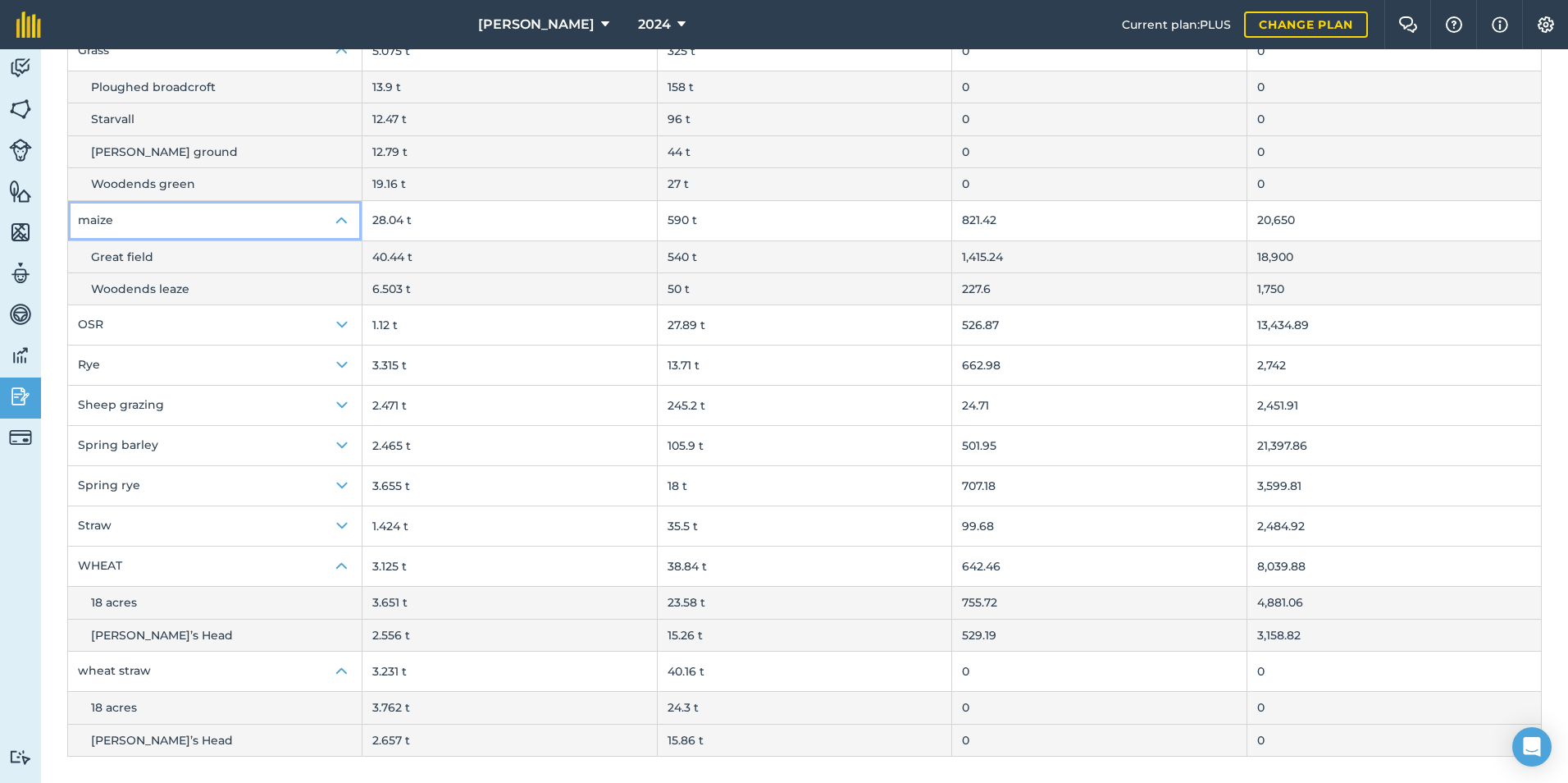
click at [342, 221] on img at bounding box center [342, 220] width 20 height 20
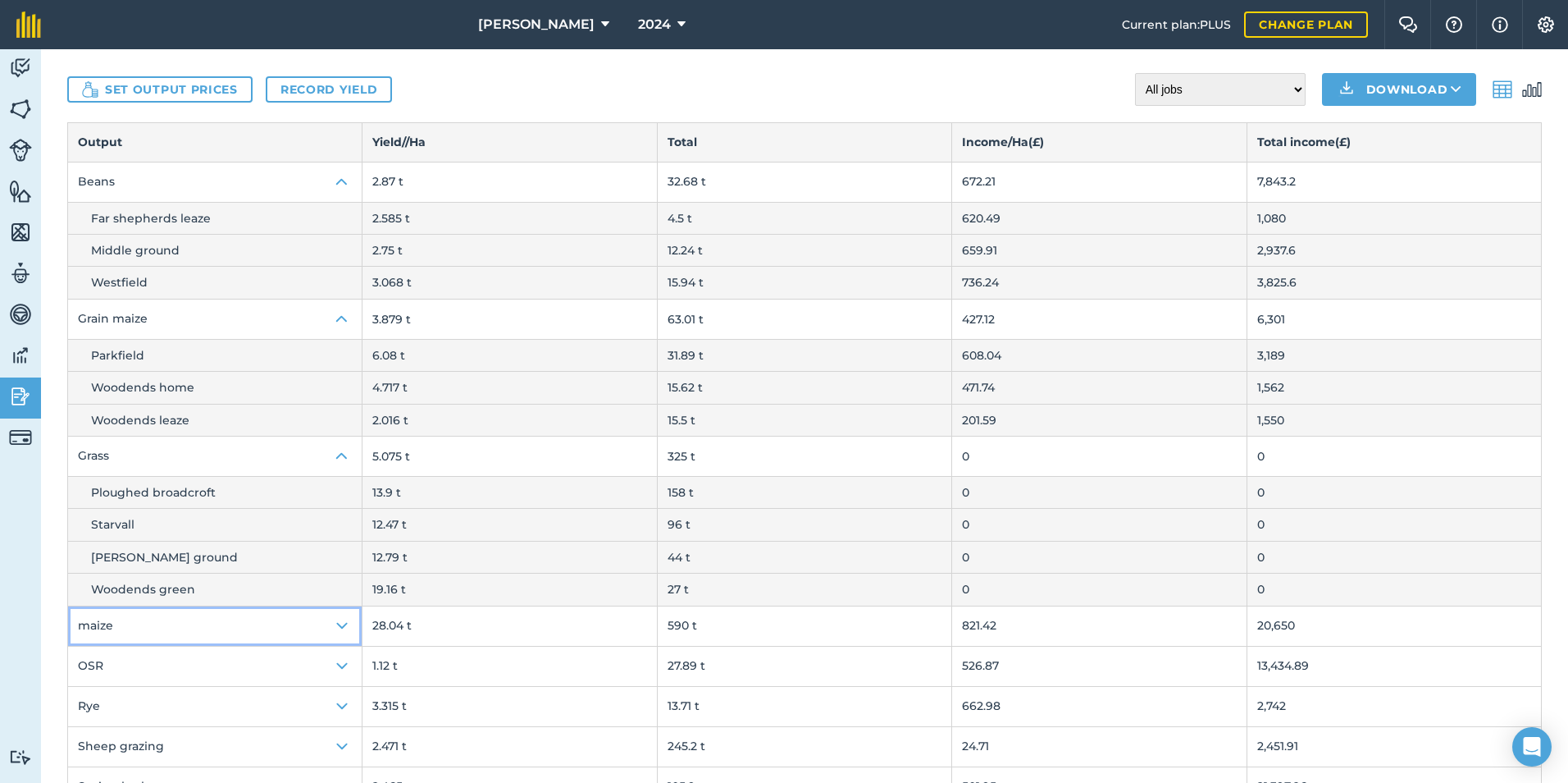
scroll to position [0, 0]
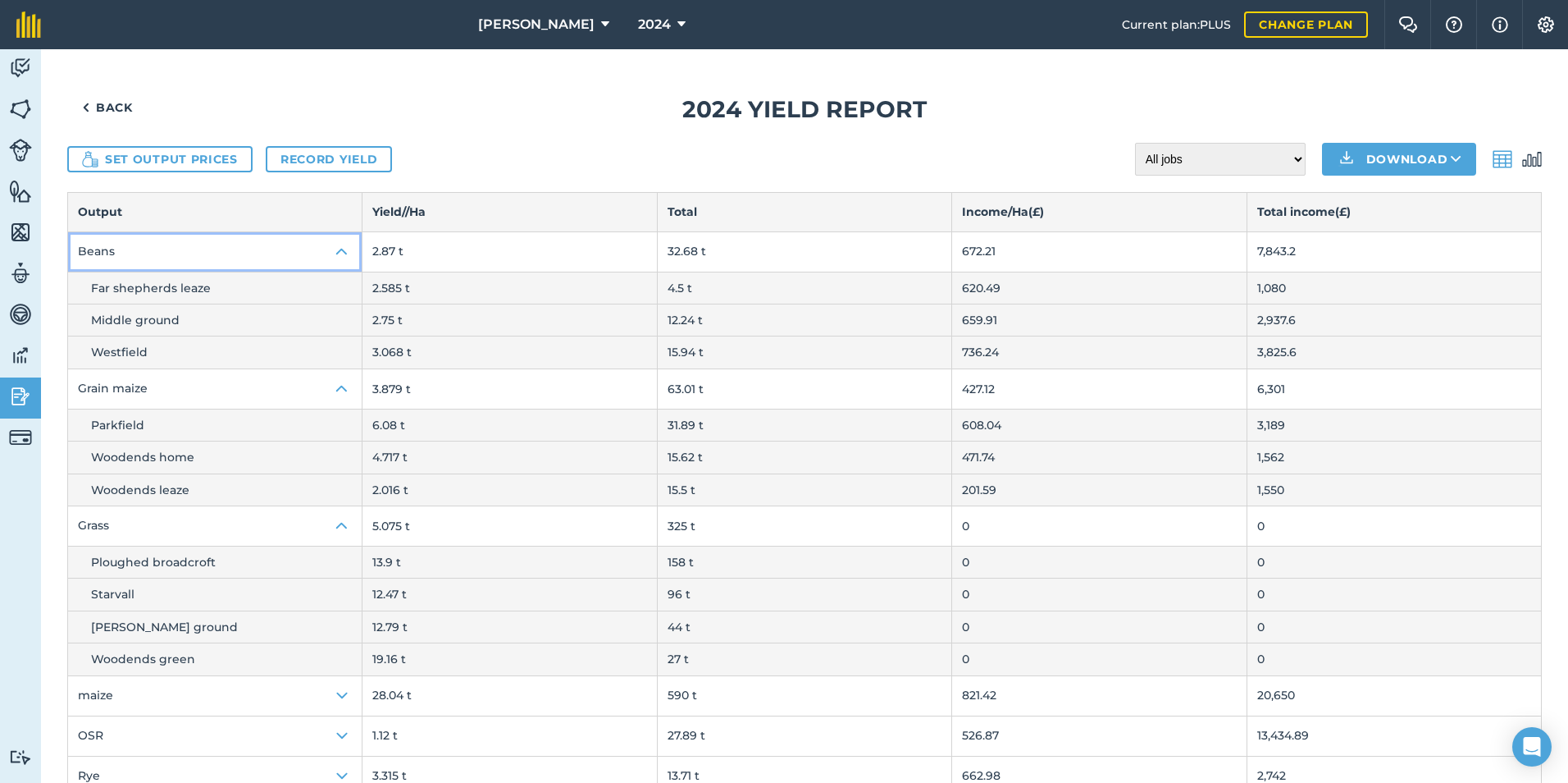
click at [337, 251] on img at bounding box center [342, 252] width 20 height 20
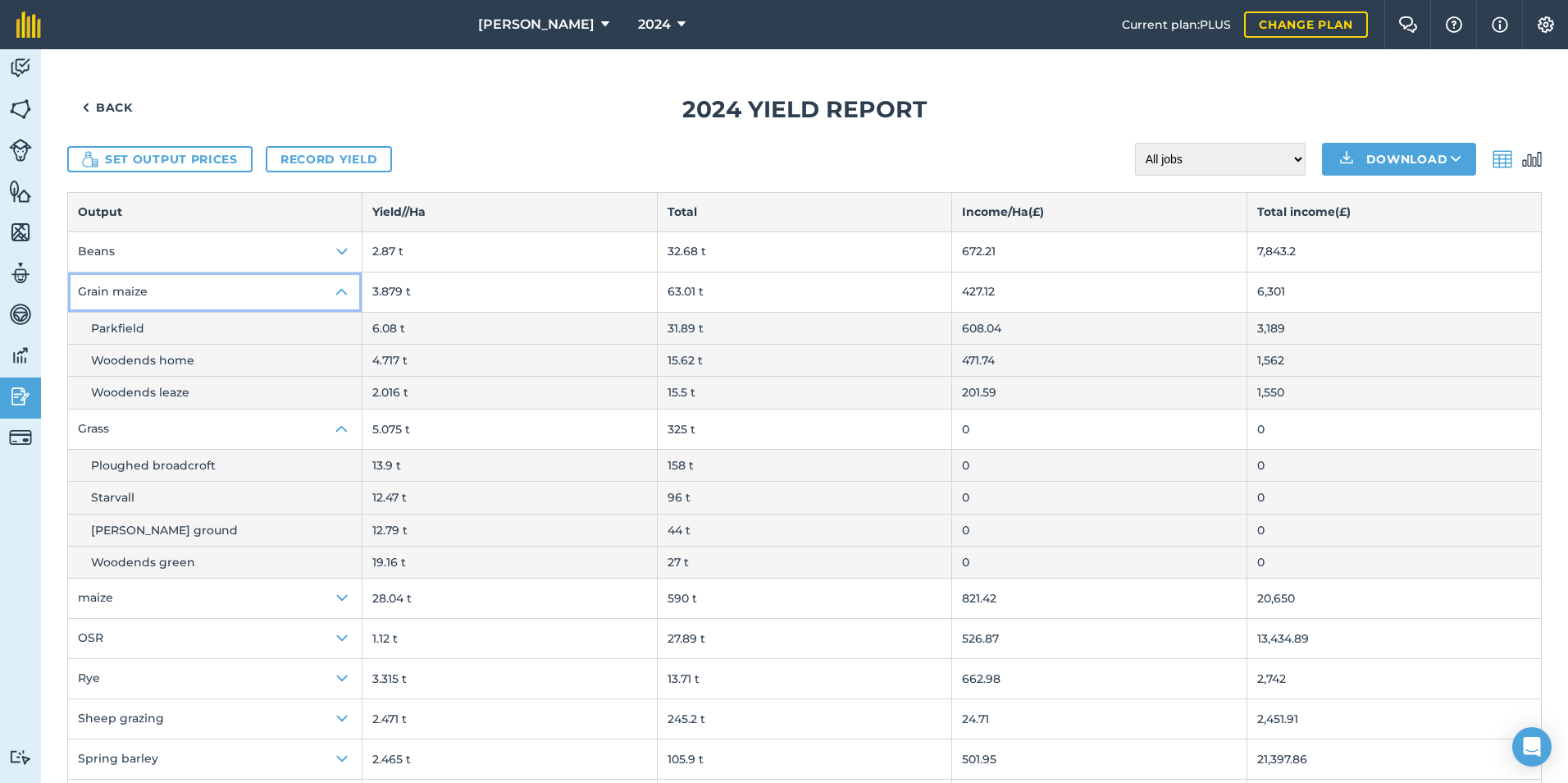
click at [345, 291] on img at bounding box center [342, 293] width 20 height 20
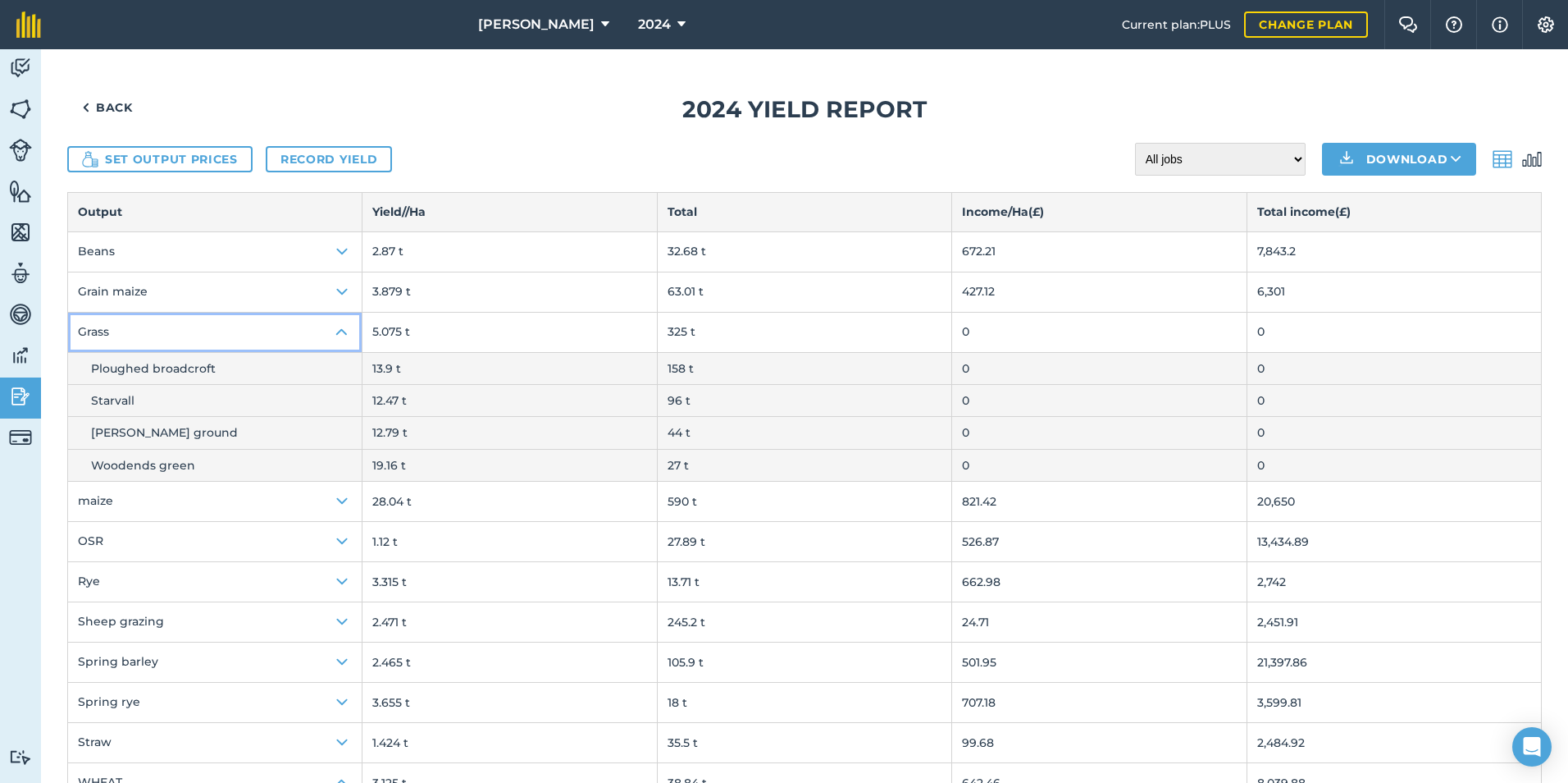
click at [337, 337] on img at bounding box center [342, 332] width 20 height 20
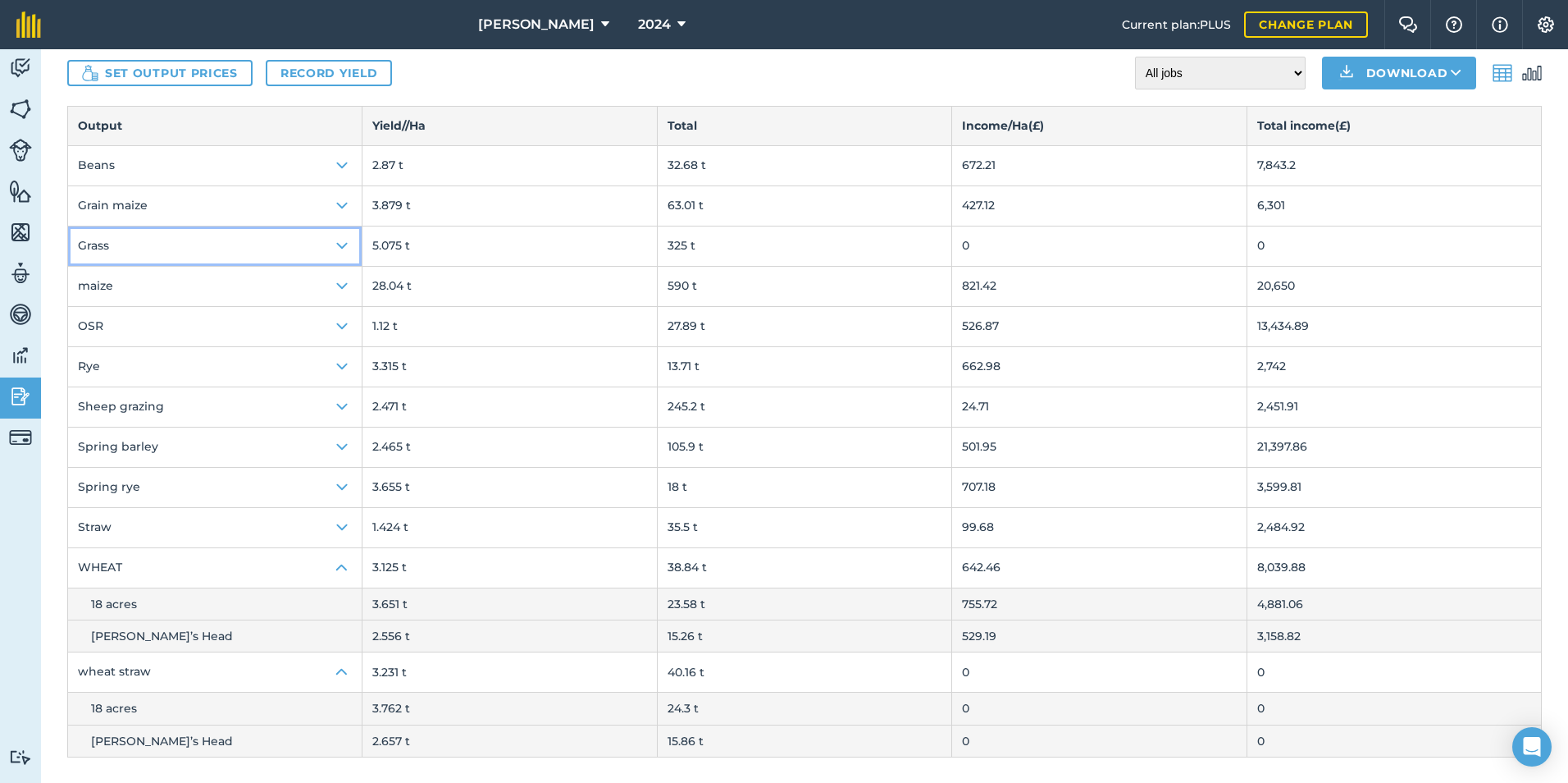
scroll to position [87, 0]
click at [336, 566] on img at bounding box center [342, 567] width 20 height 20
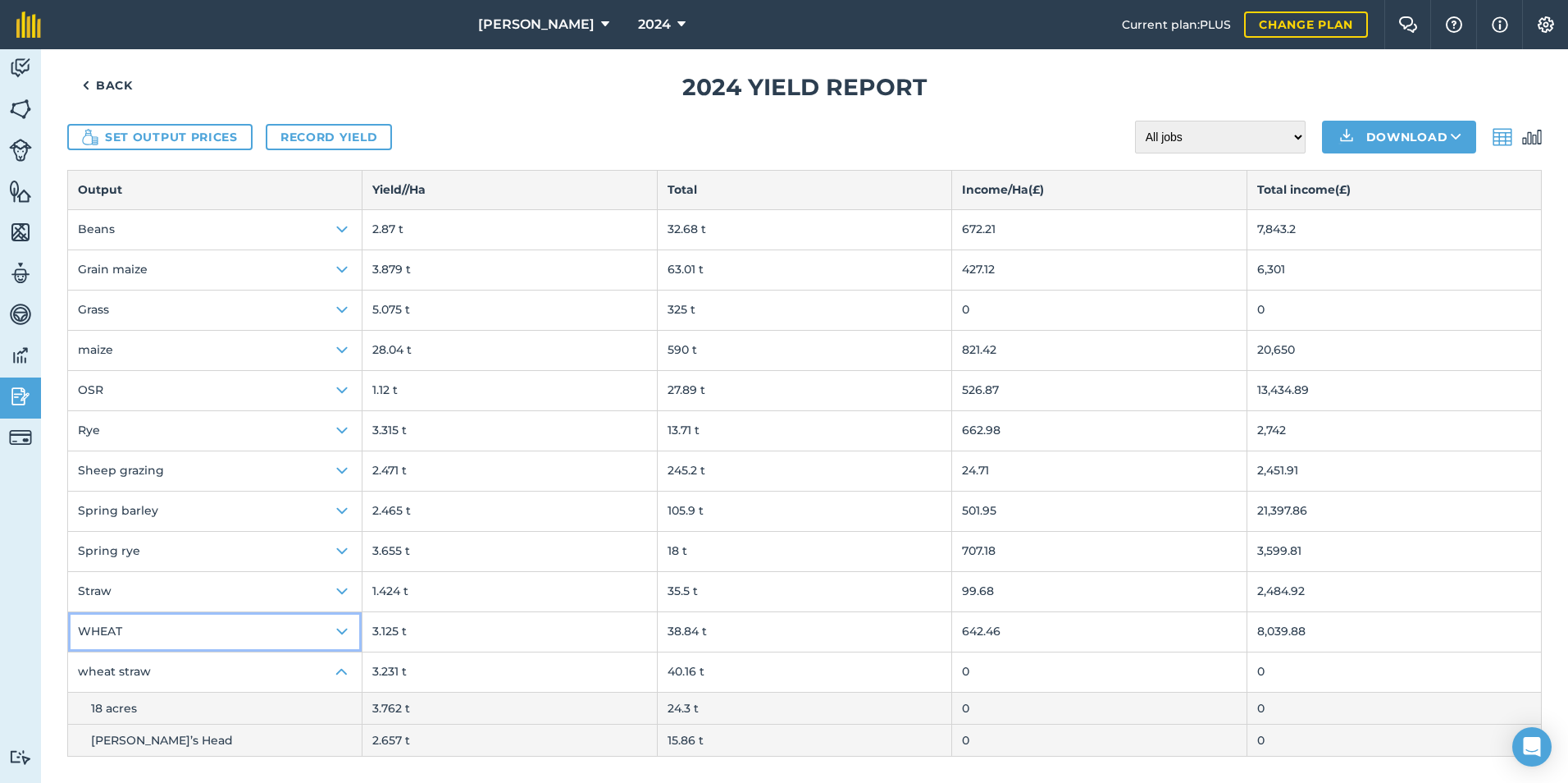
scroll to position [0, 0]
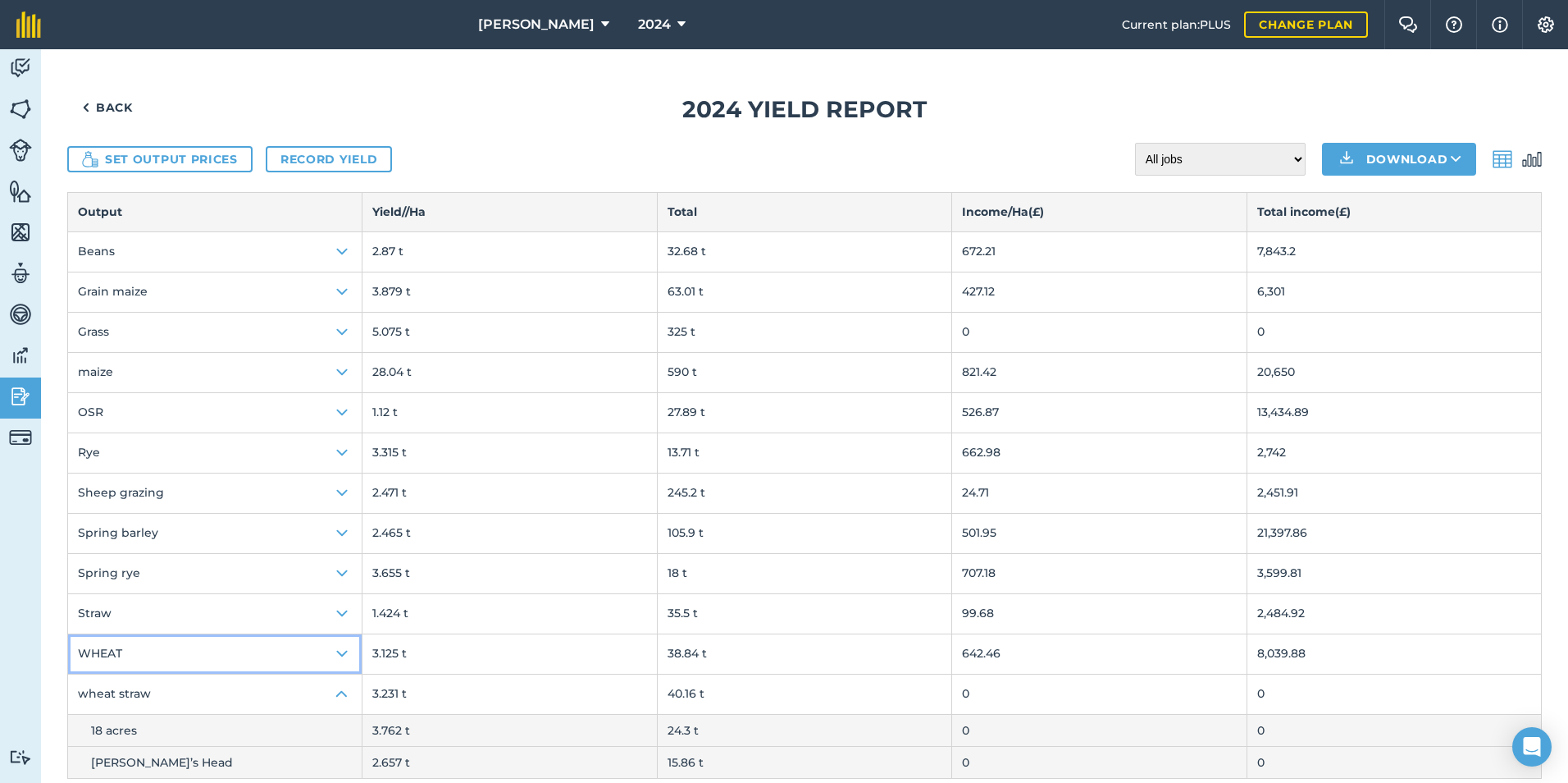
click at [68, 635] on button "WHEAT" at bounding box center [214, 654] width 293 height 40
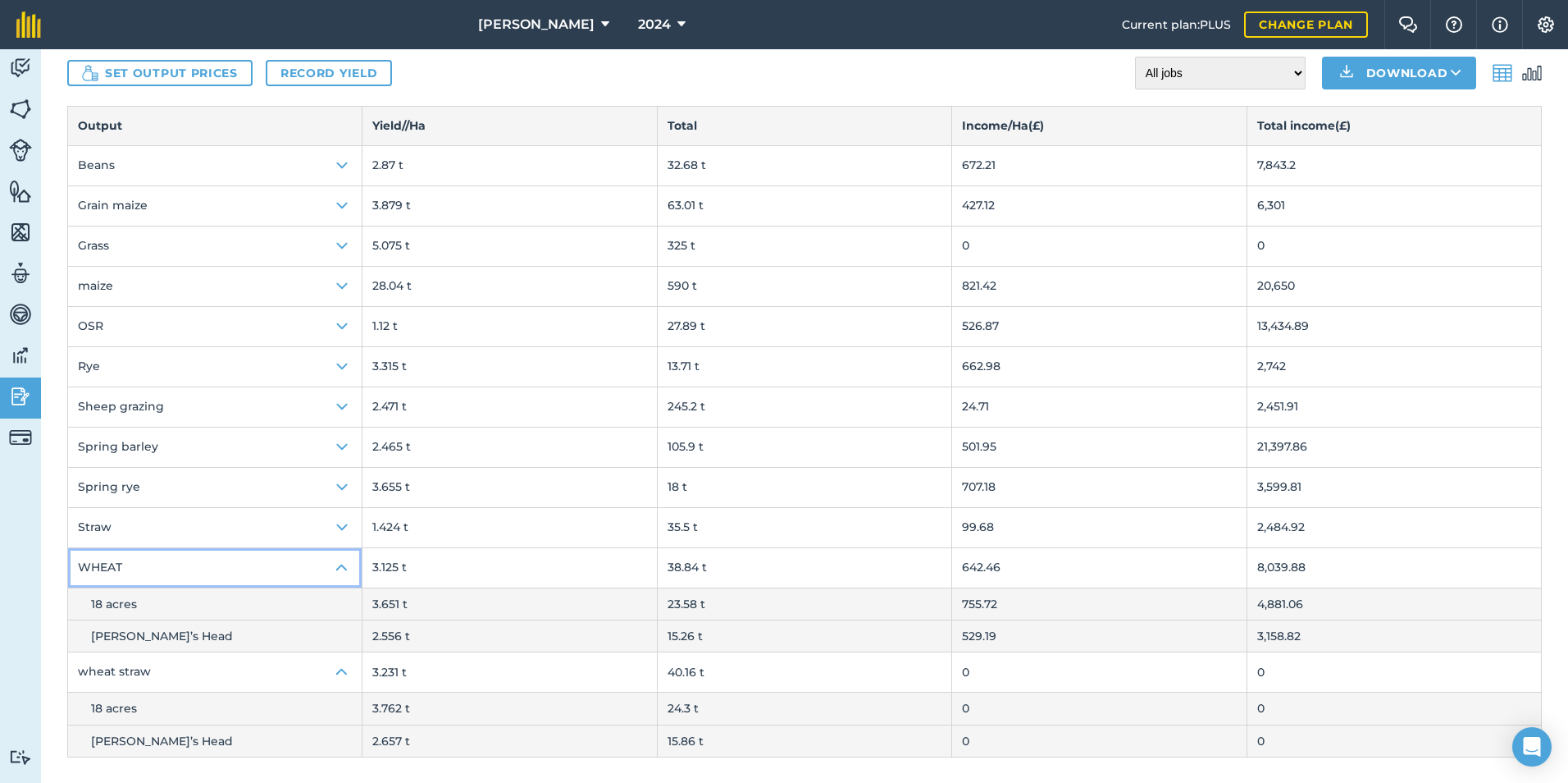
scroll to position [87, 0]
click at [340, 364] on img at bounding box center [342, 366] width 20 height 20
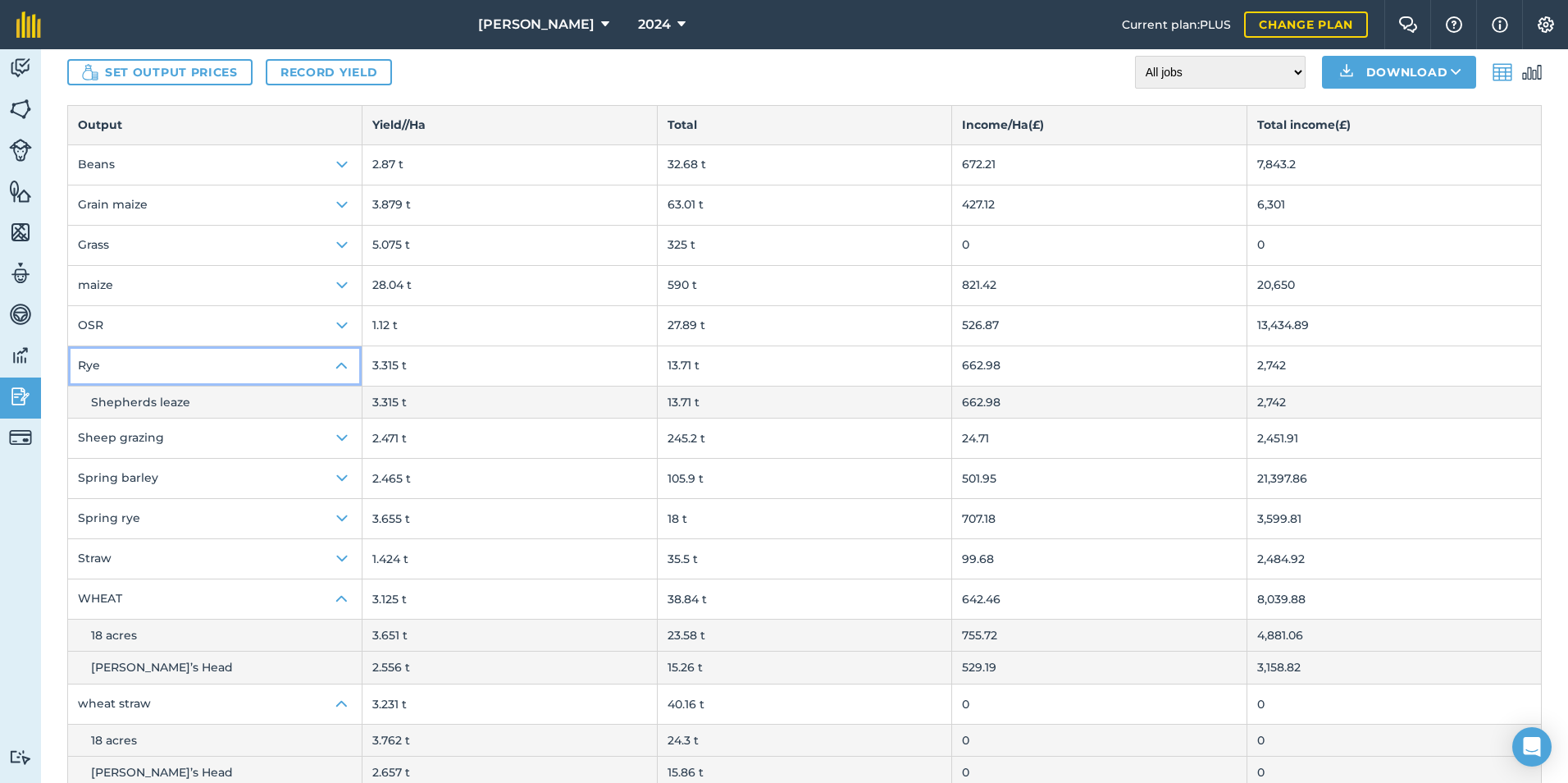
click at [340, 364] on img at bounding box center [342, 366] width 20 height 20
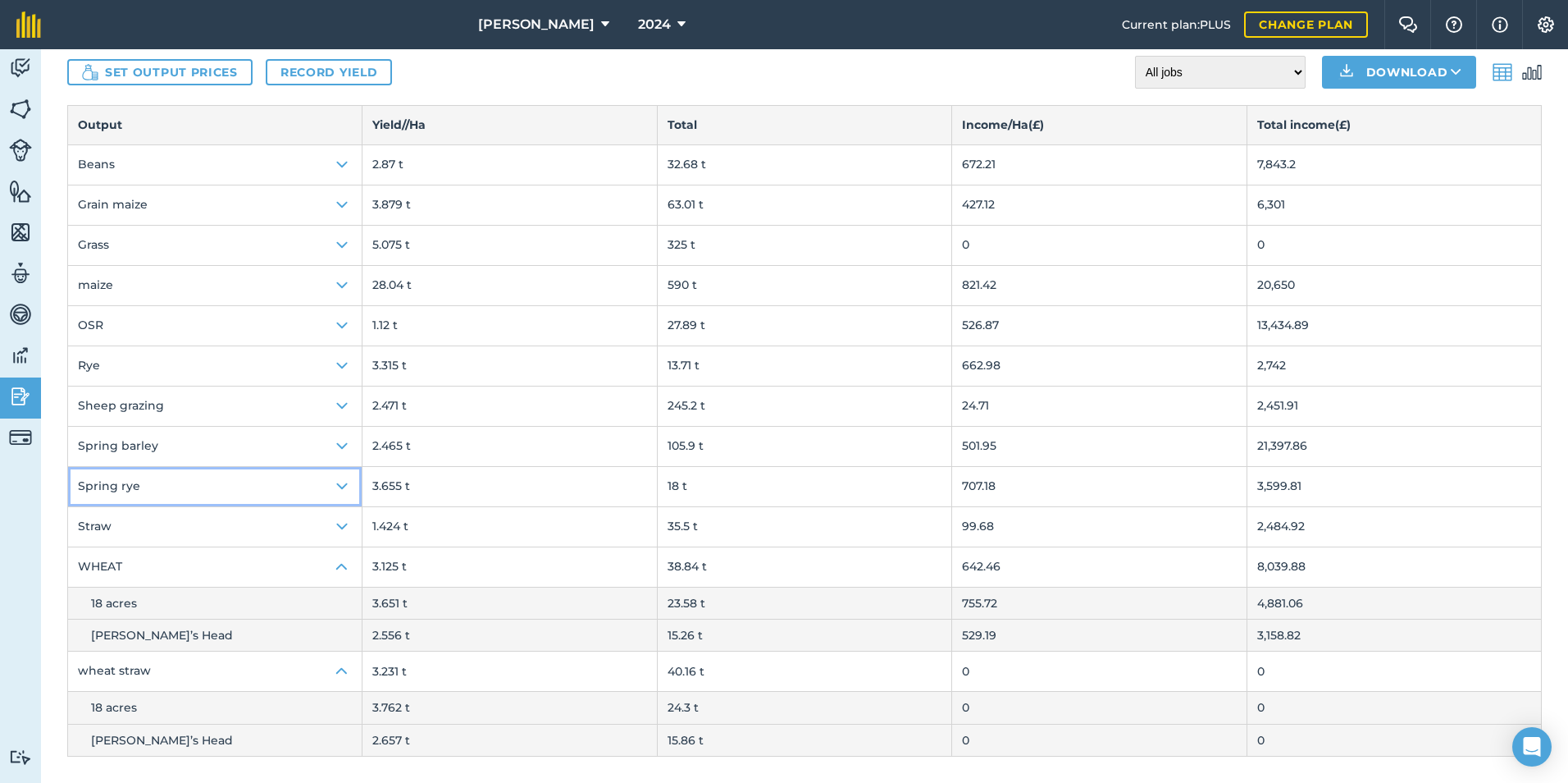
click at [338, 493] on img at bounding box center [342, 486] width 20 height 20
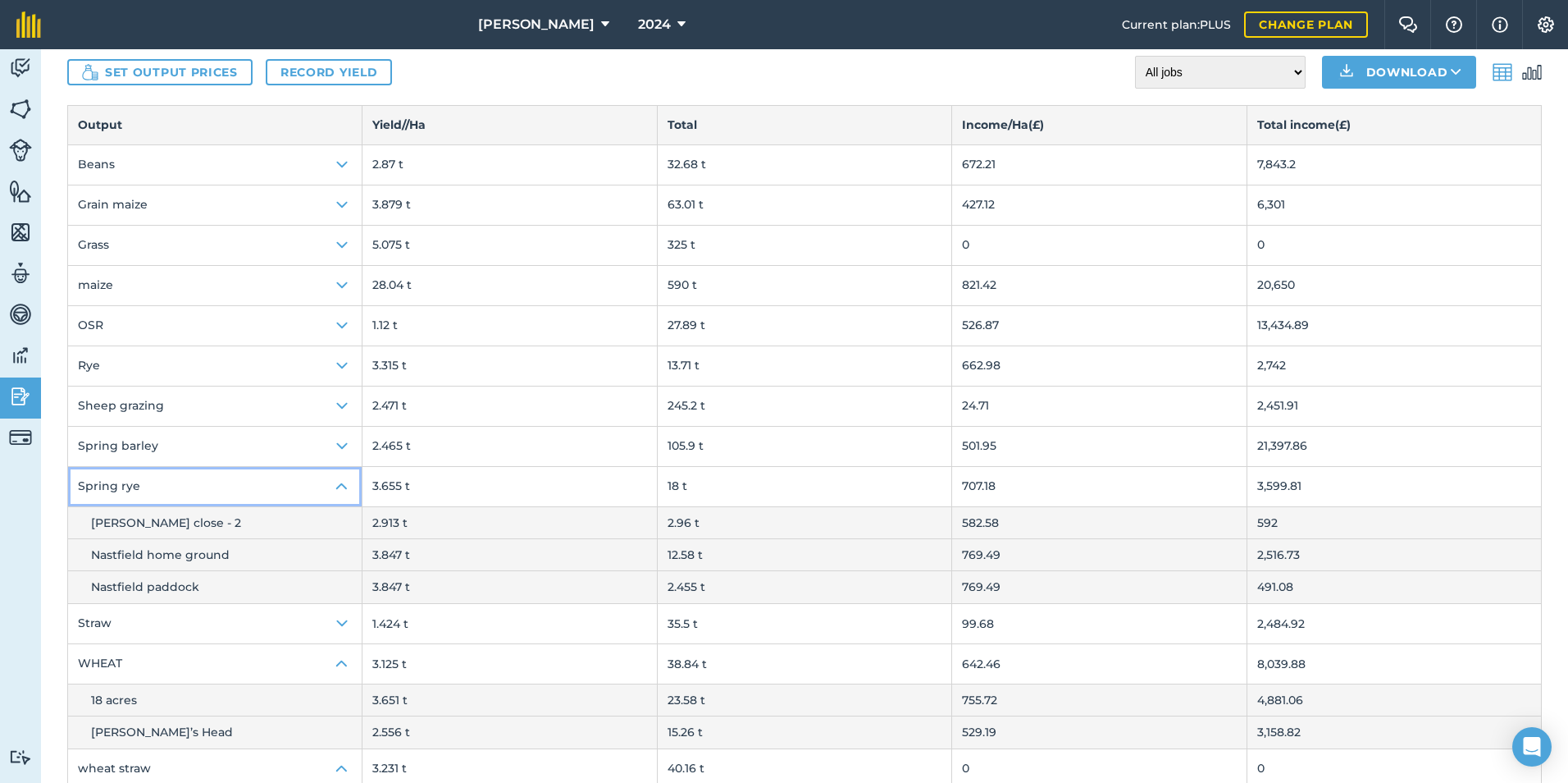
click at [338, 487] on img at bounding box center [342, 486] width 20 height 20
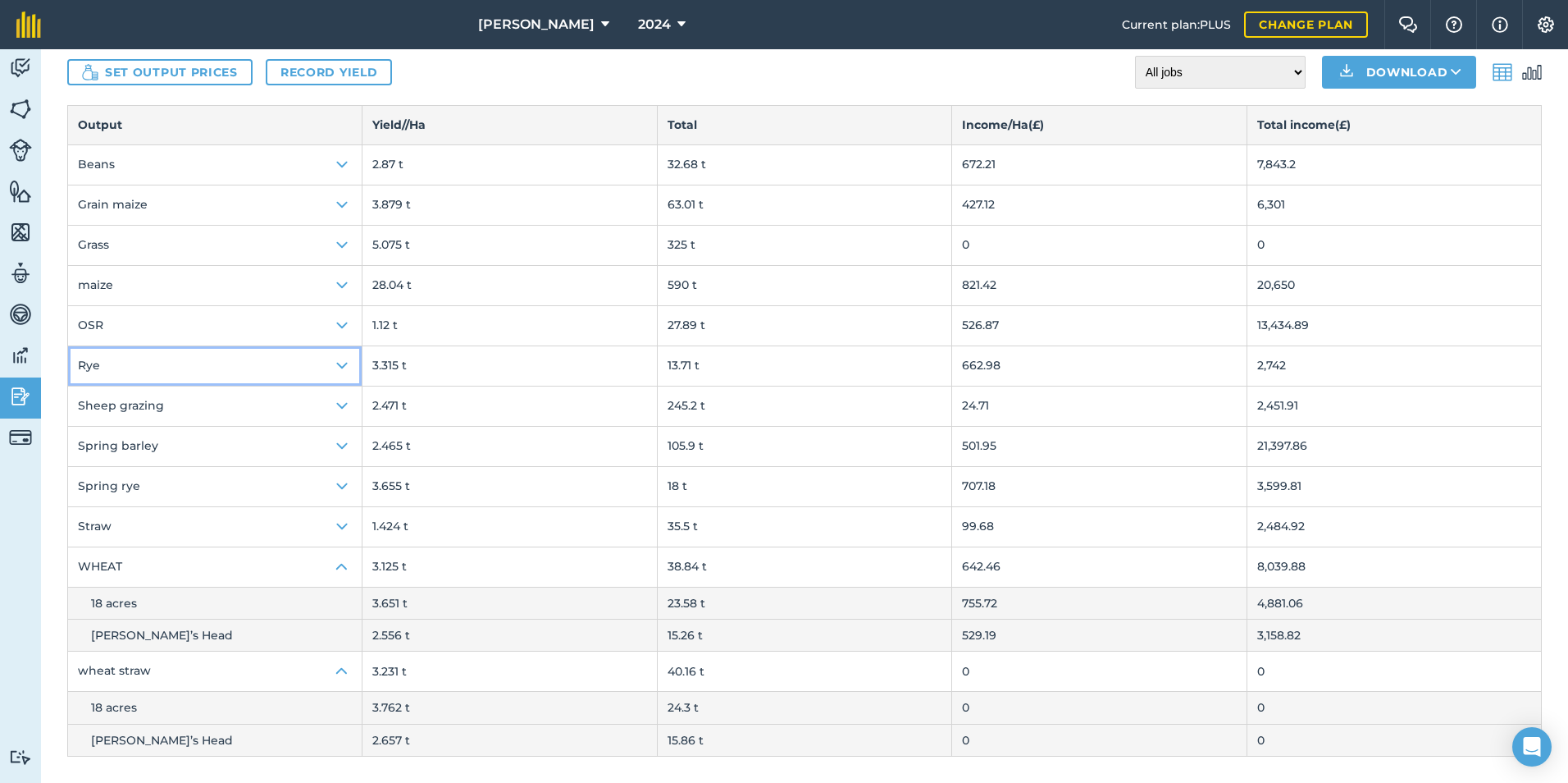
click at [336, 367] on img at bounding box center [342, 366] width 20 height 20
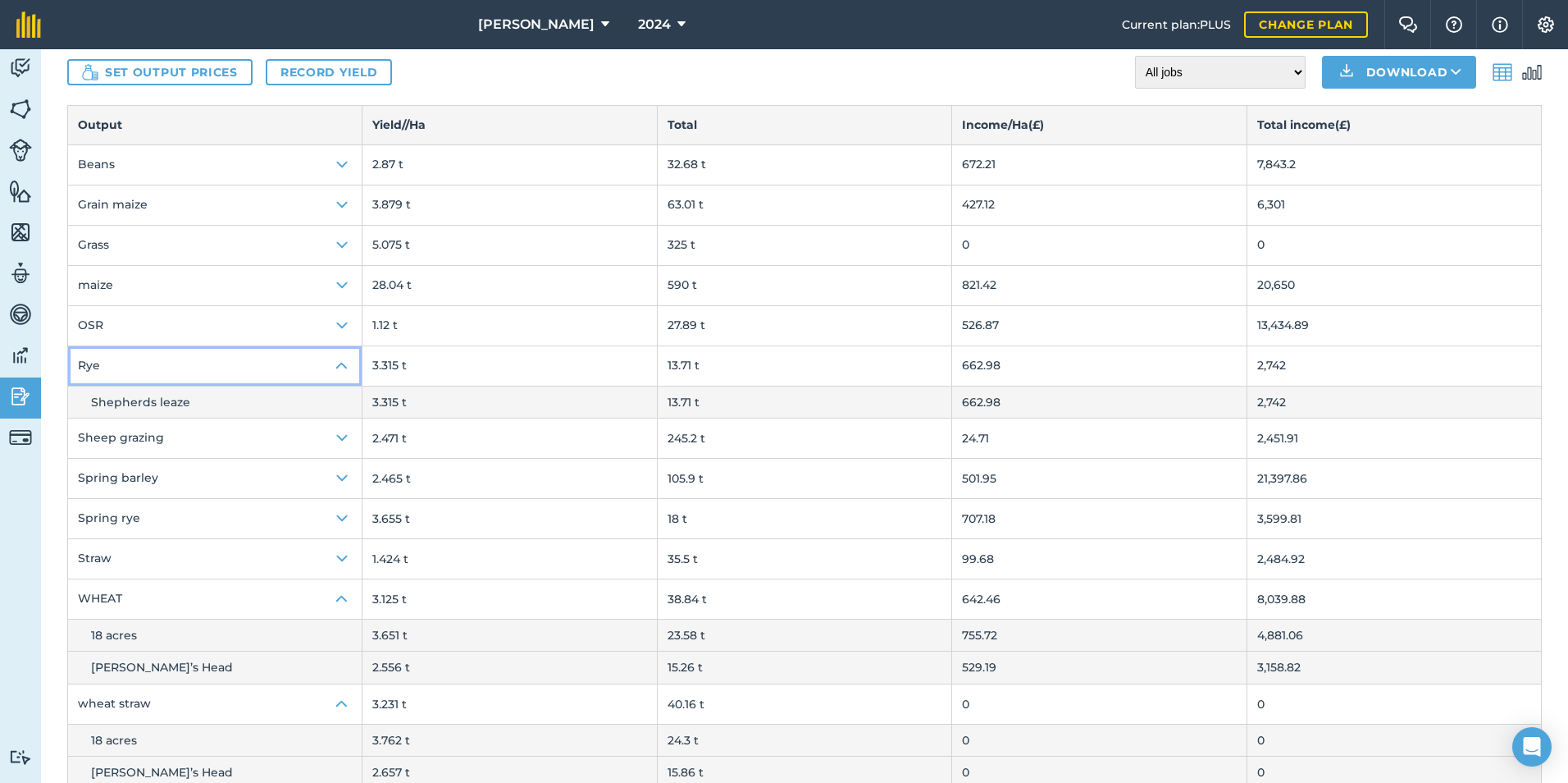
click at [342, 365] on img at bounding box center [342, 366] width 20 height 20
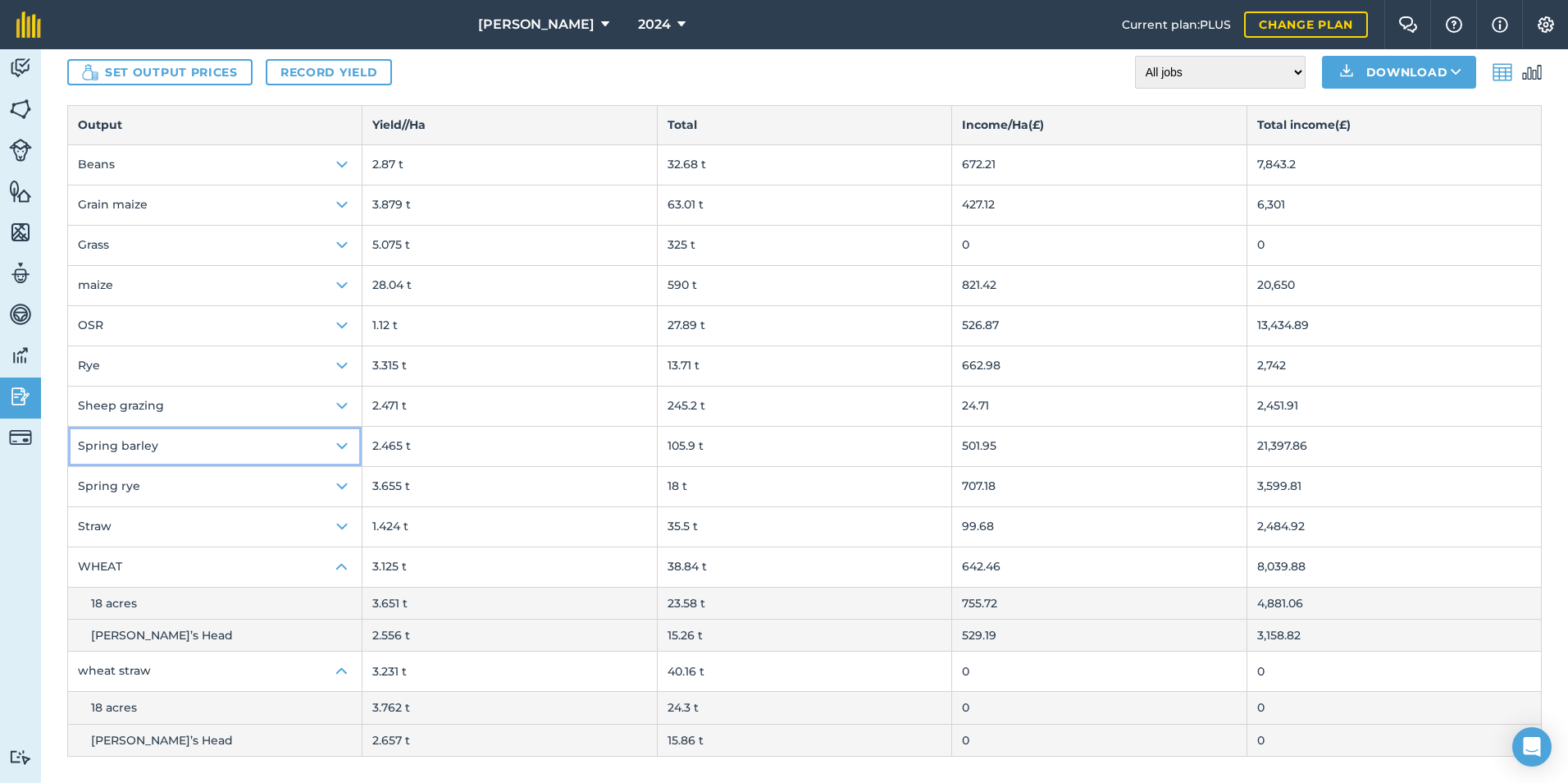
click at [336, 446] on img at bounding box center [342, 447] width 20 height 20
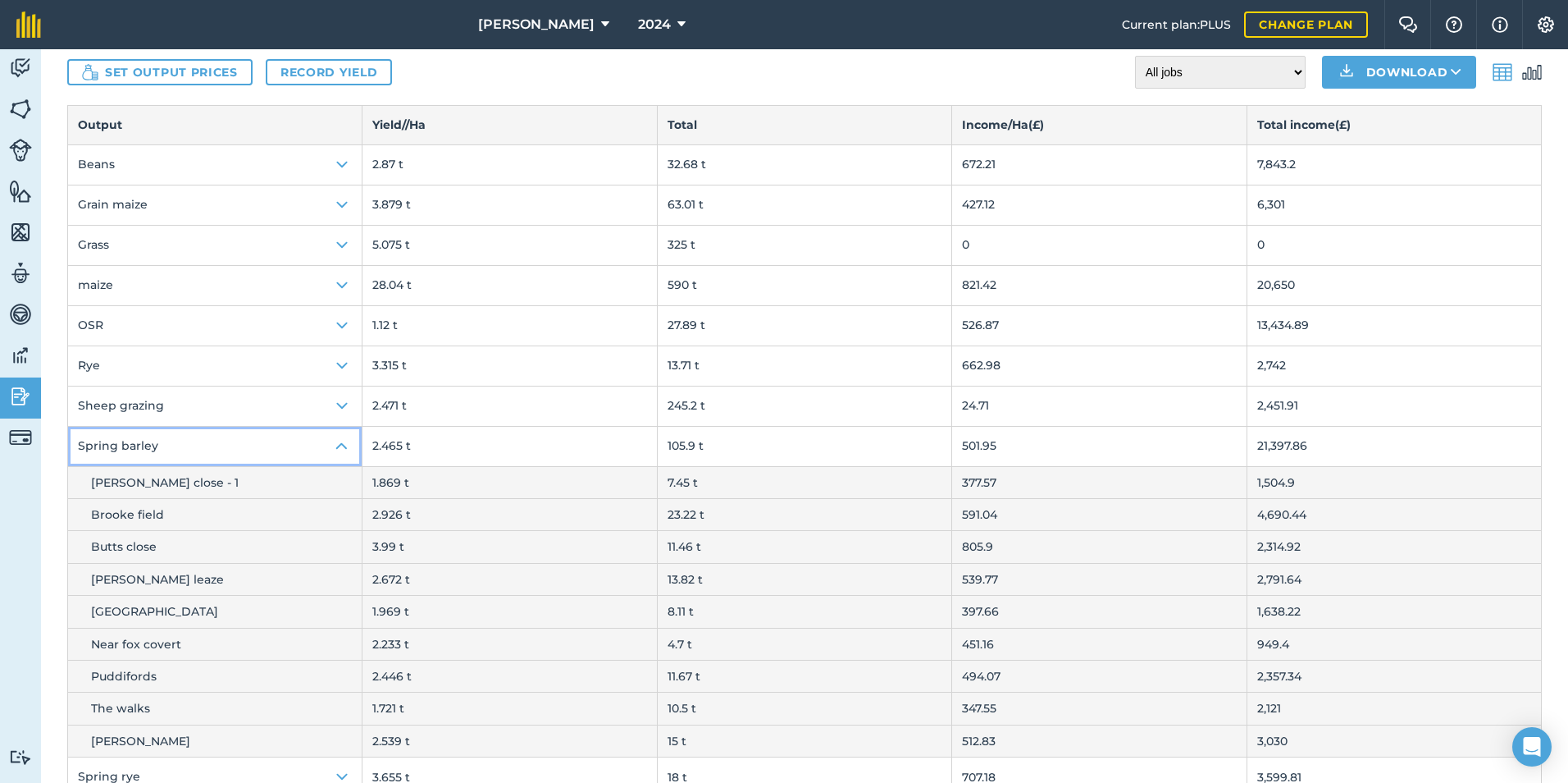
click at [336, 446] on img at bounding box center [342, 447] width 20 height 20
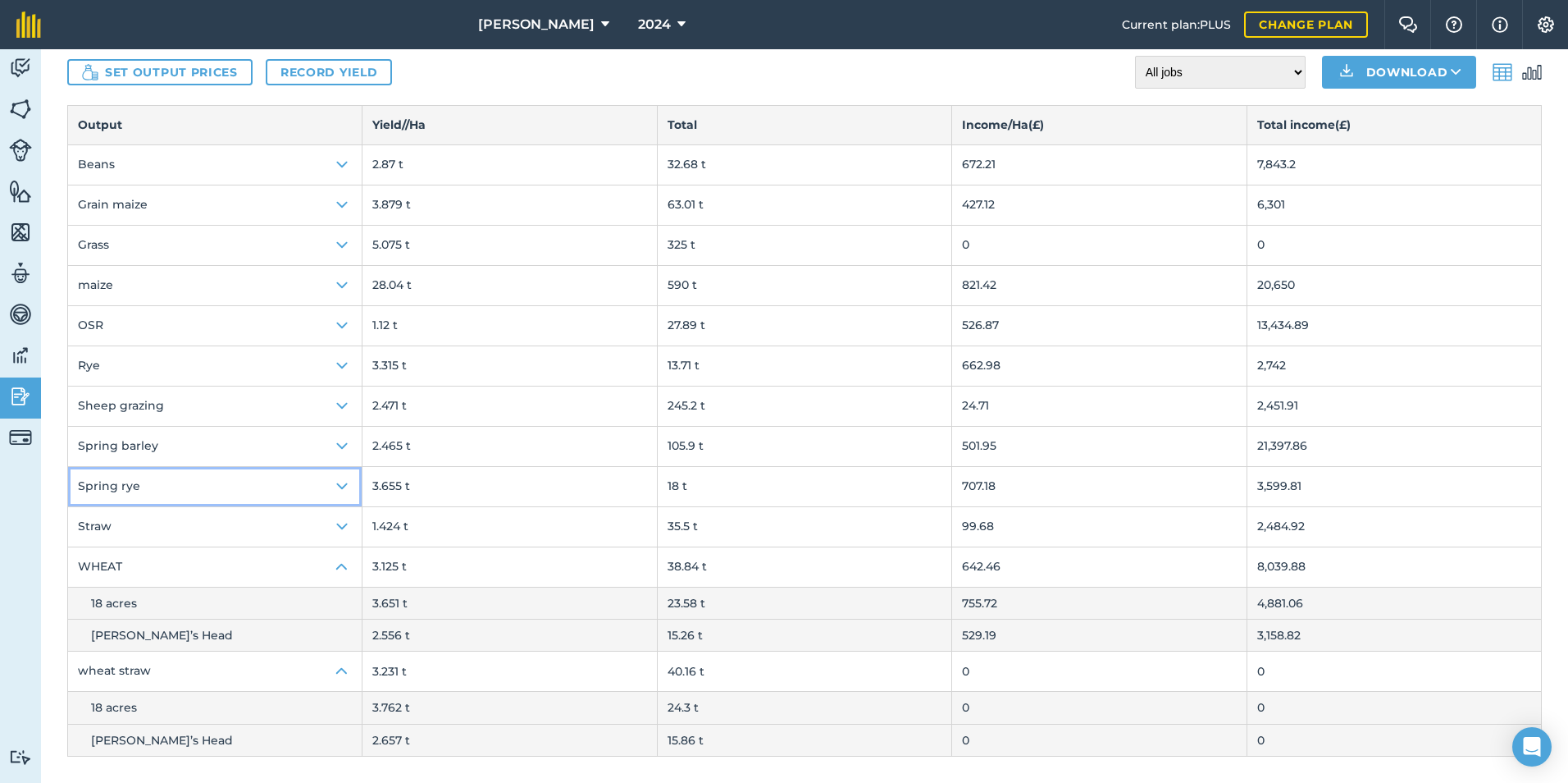
click at [341, 478] on img at bounding box center [342, 486] width 20 height 20
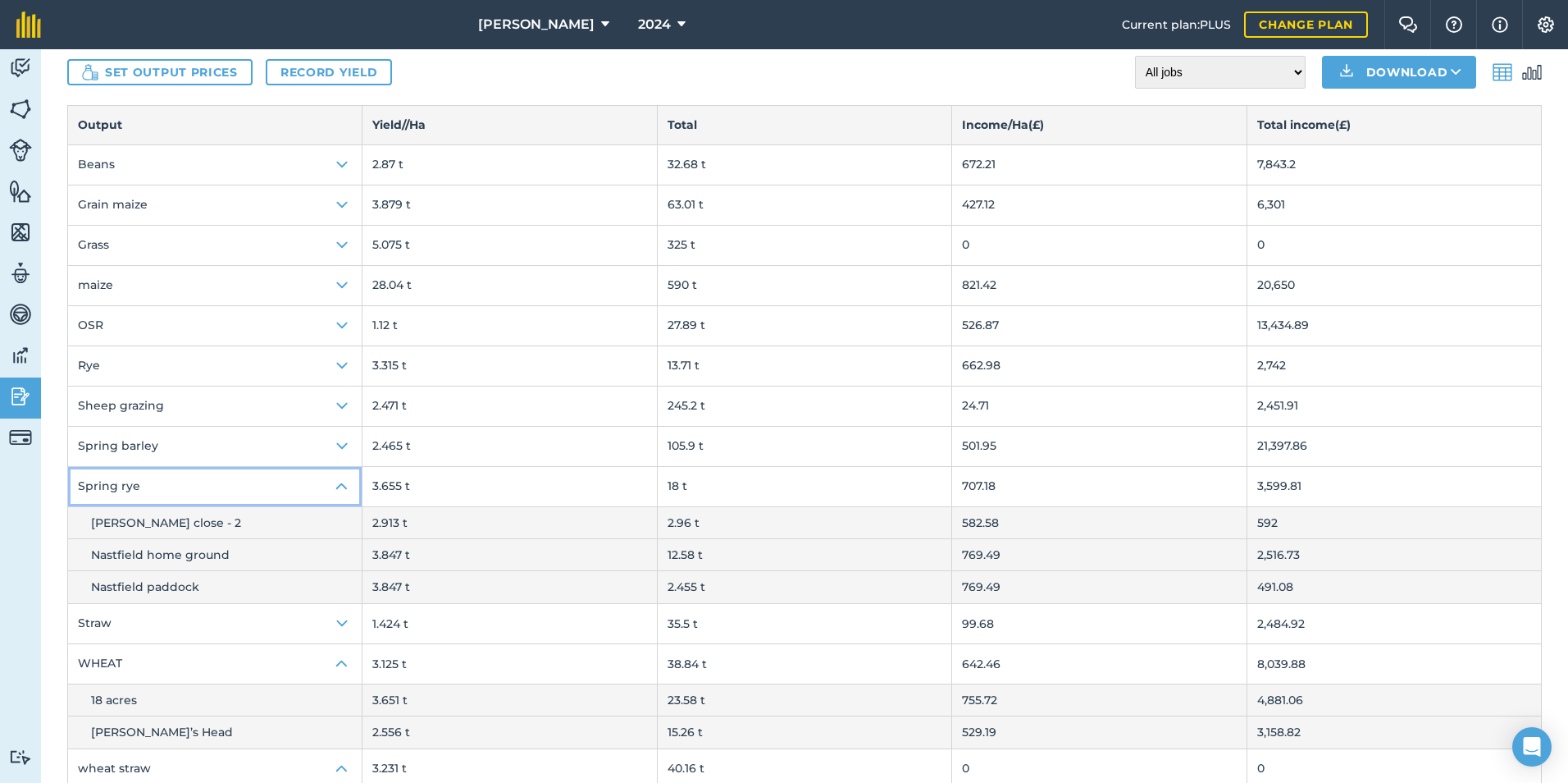
click at [341, 478] on img at bounding box center [342, 486] width 20 height 20
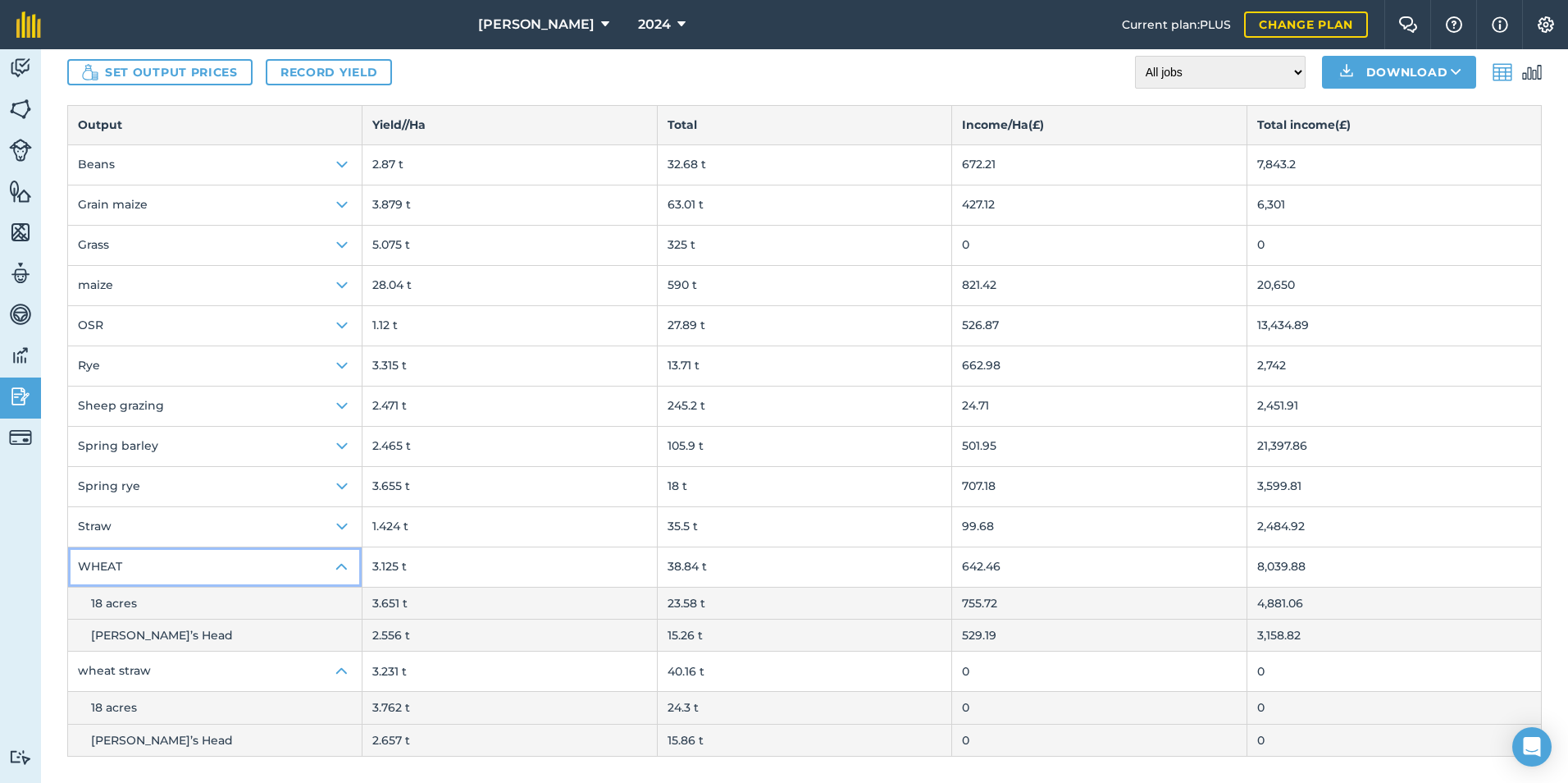
click at [341, 566] on img at bounding box center [342, 567] width 20 height 20
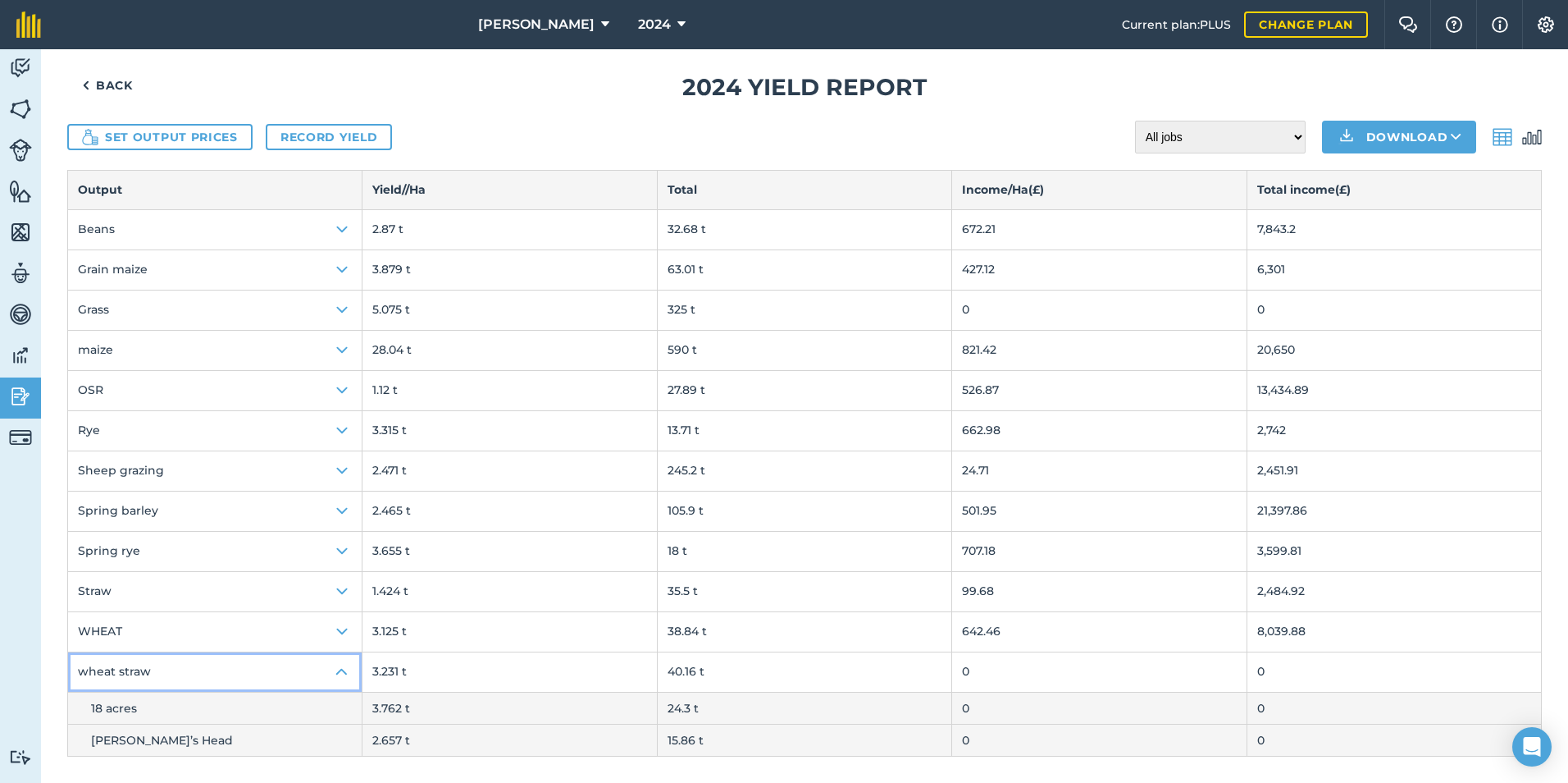
click at [341, 671] on img at bounding box center [342, 672] width 20 height 20
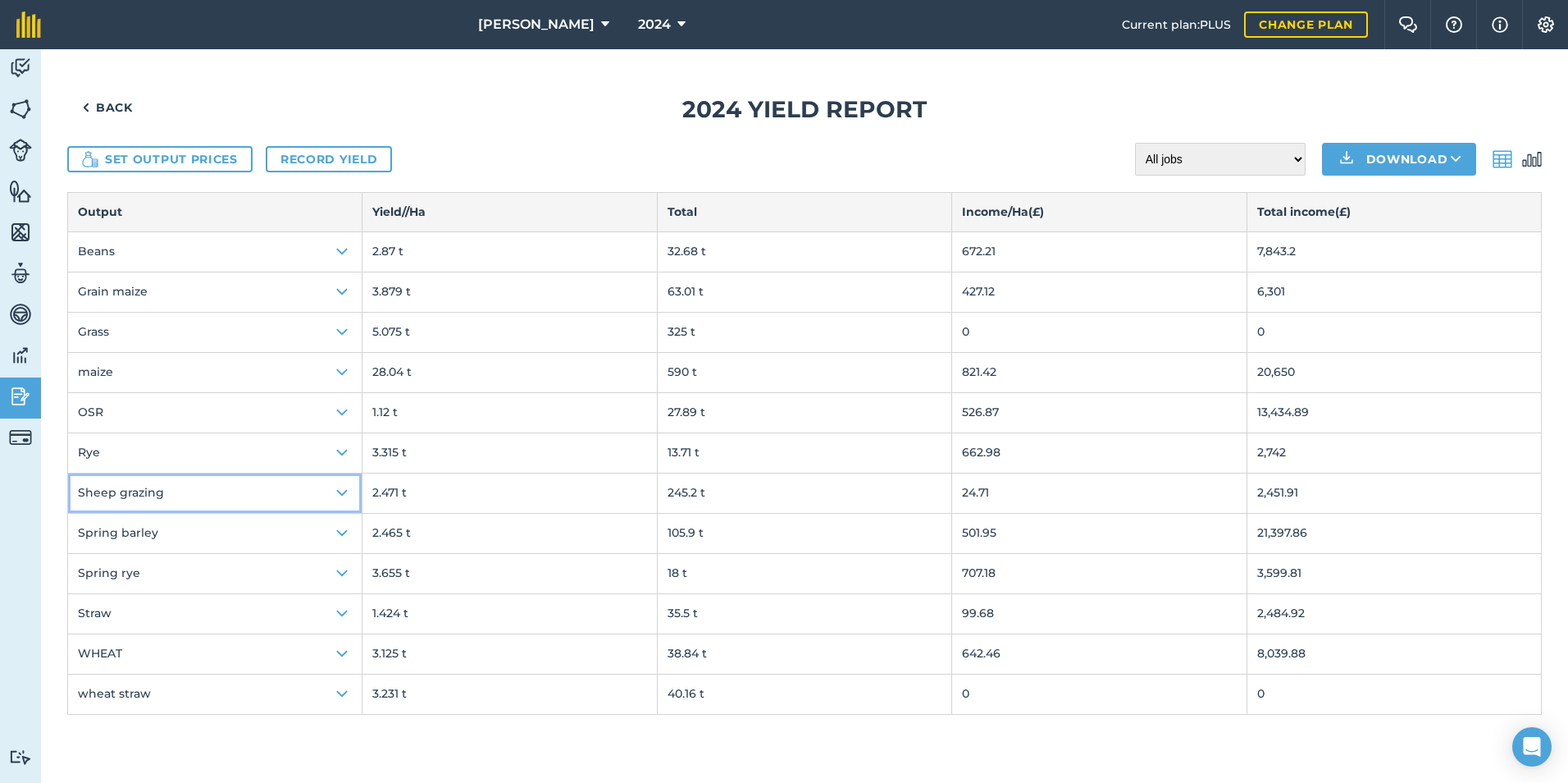
drag, startPoint x: 358, startPoint y: 497, endPoint x: 375, endPoint y: 488, distance: 19.2
click at [373, 490] on tr "Sheep grazing 2.471 t 245.2 t 24.71 2,451.91" at bounding box center [805, 492] width 1474 height 41
click at [68, 474] on button "Sheep grazing" at bounding box center [214, 493] width 293 height 40
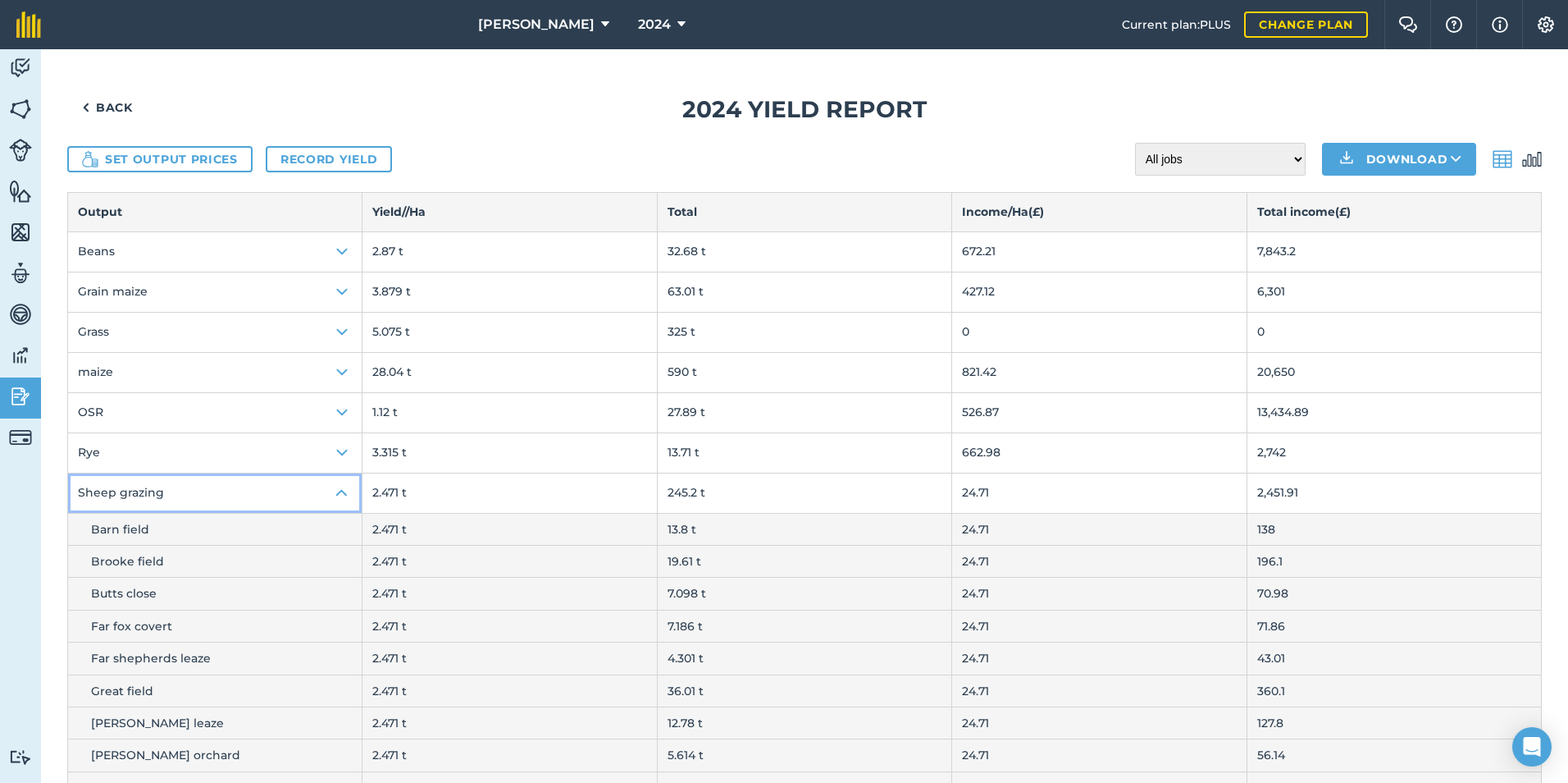
click at [342, 494] on img at bounding box center [342, 493] width 20 height 20
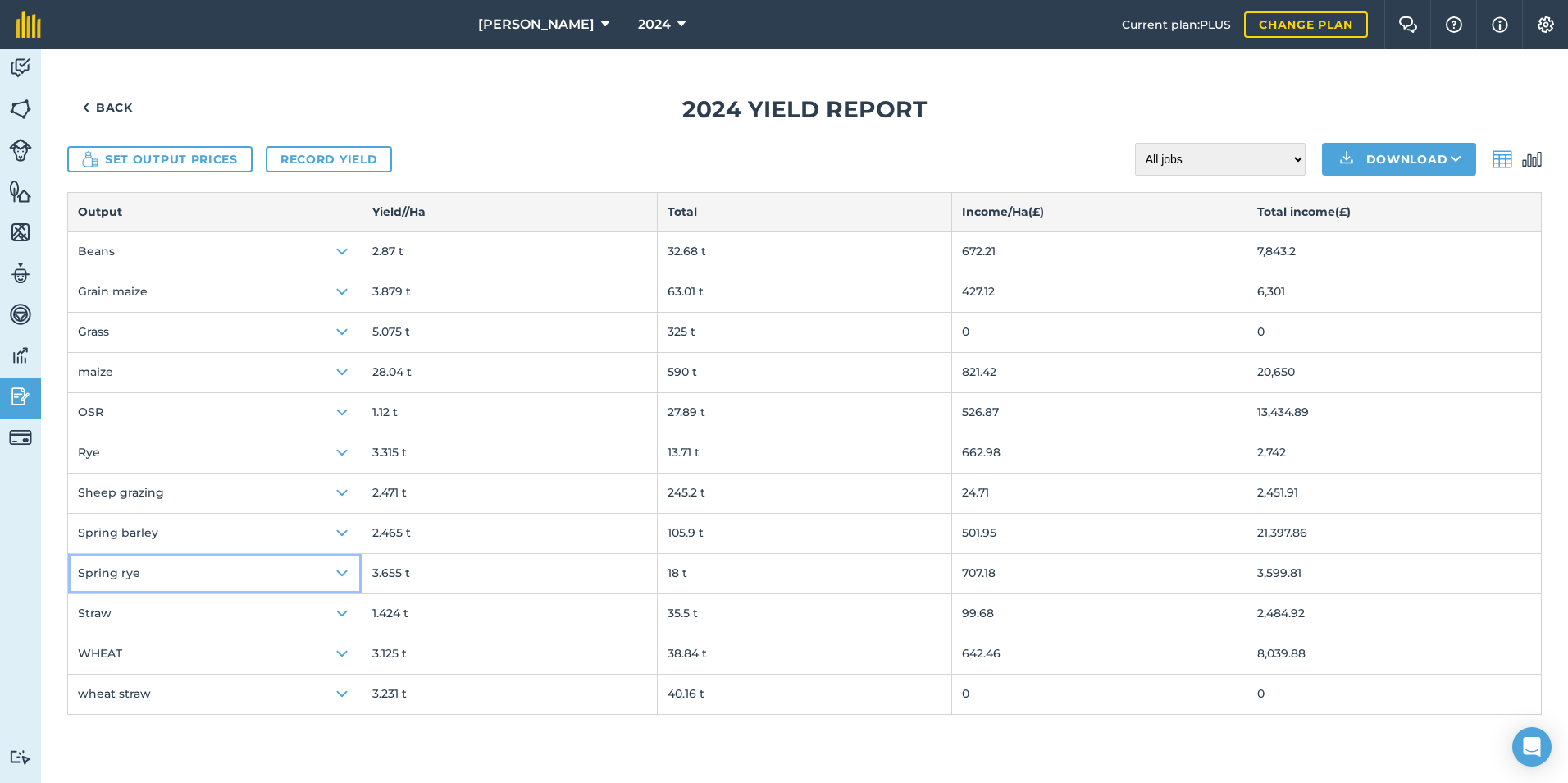
click at [341, 576] on img at bounding box center [342, 573] width 20 height 20
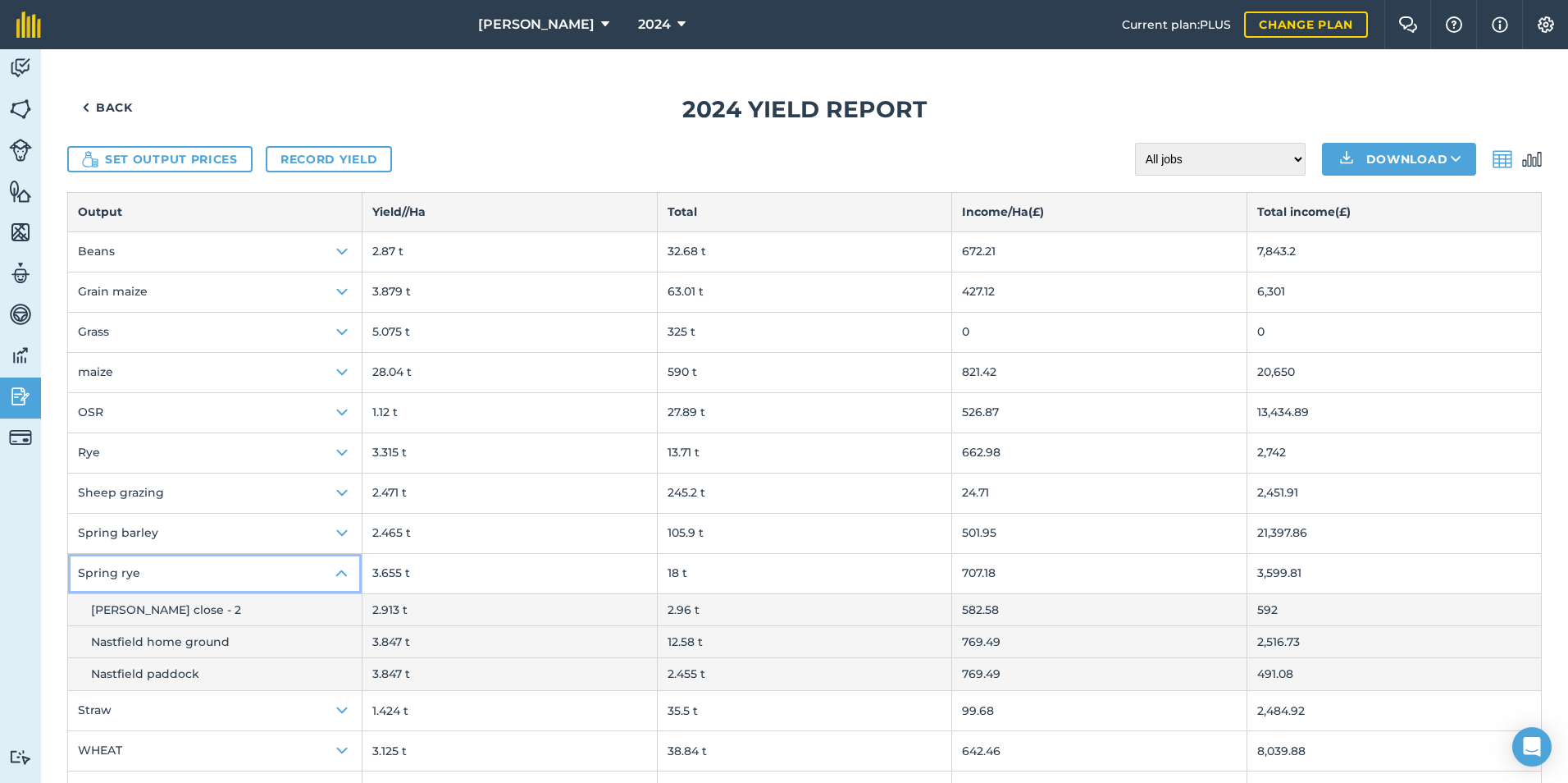
scroll to position [55, 0]
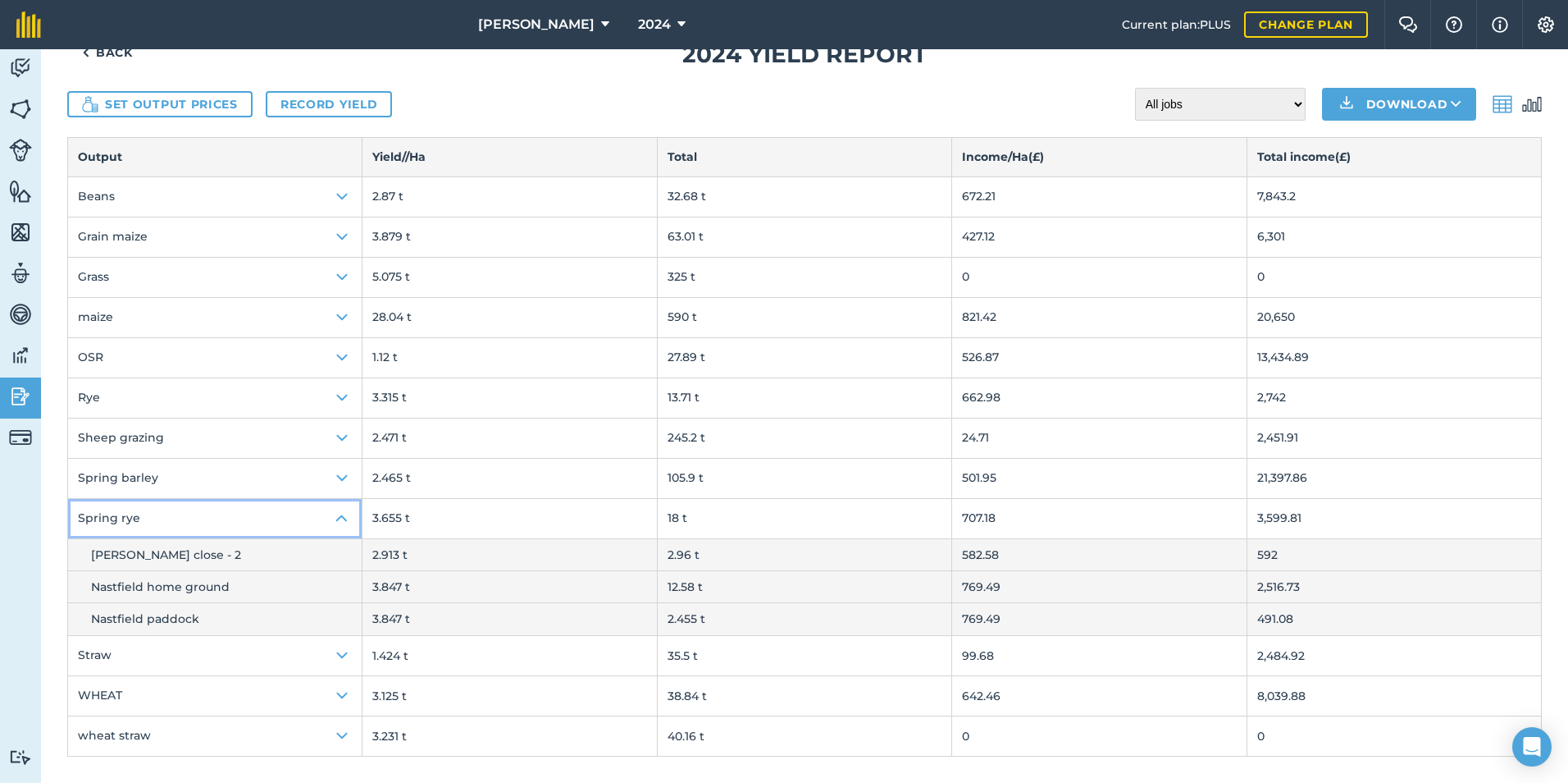
click at [336, 515] on img at bounding box center [342, 519] width 20 height 20
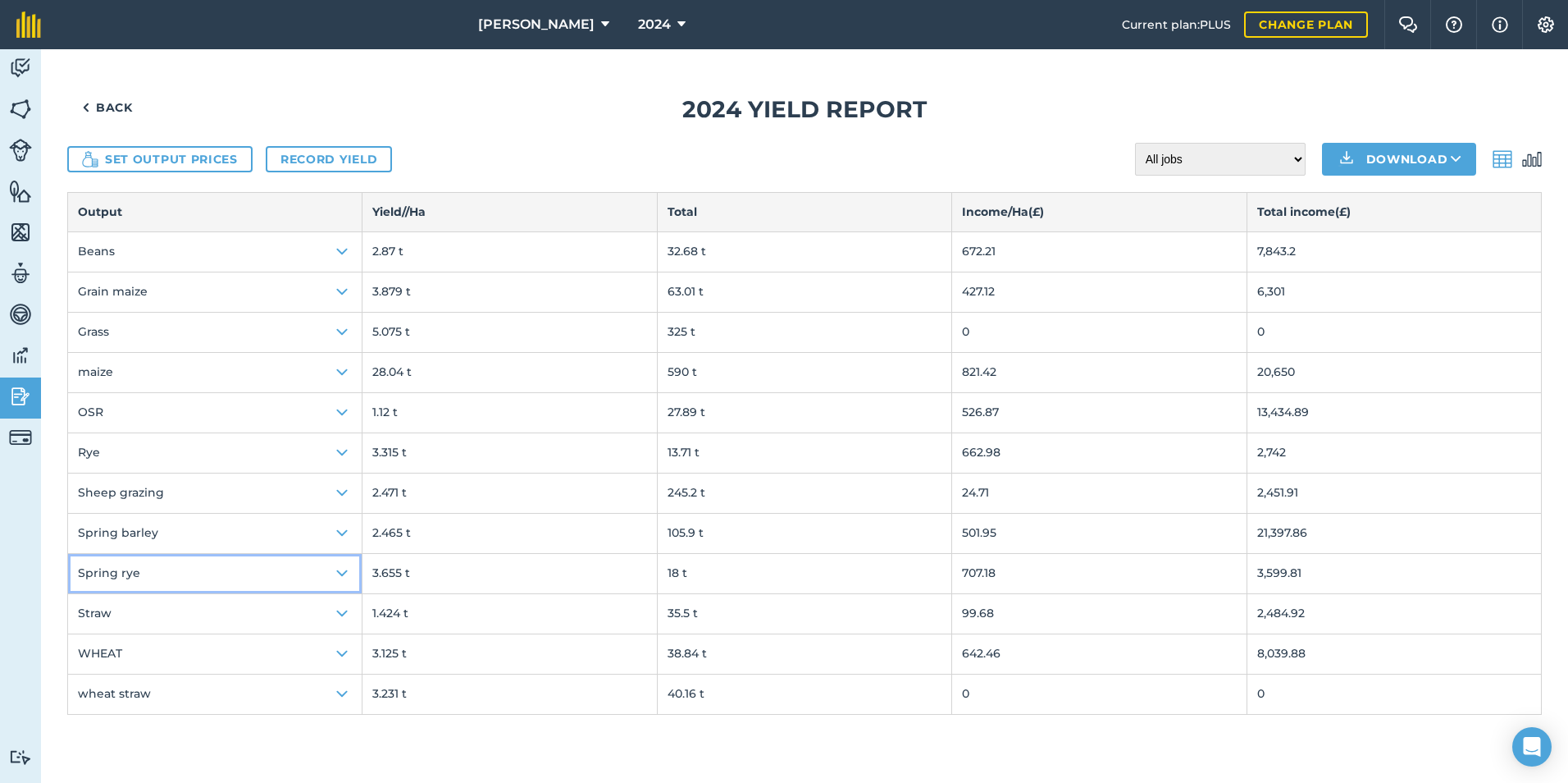
scroll to position [0, 0]
